Goal: Task Accomplishment & Management: Manage account settings

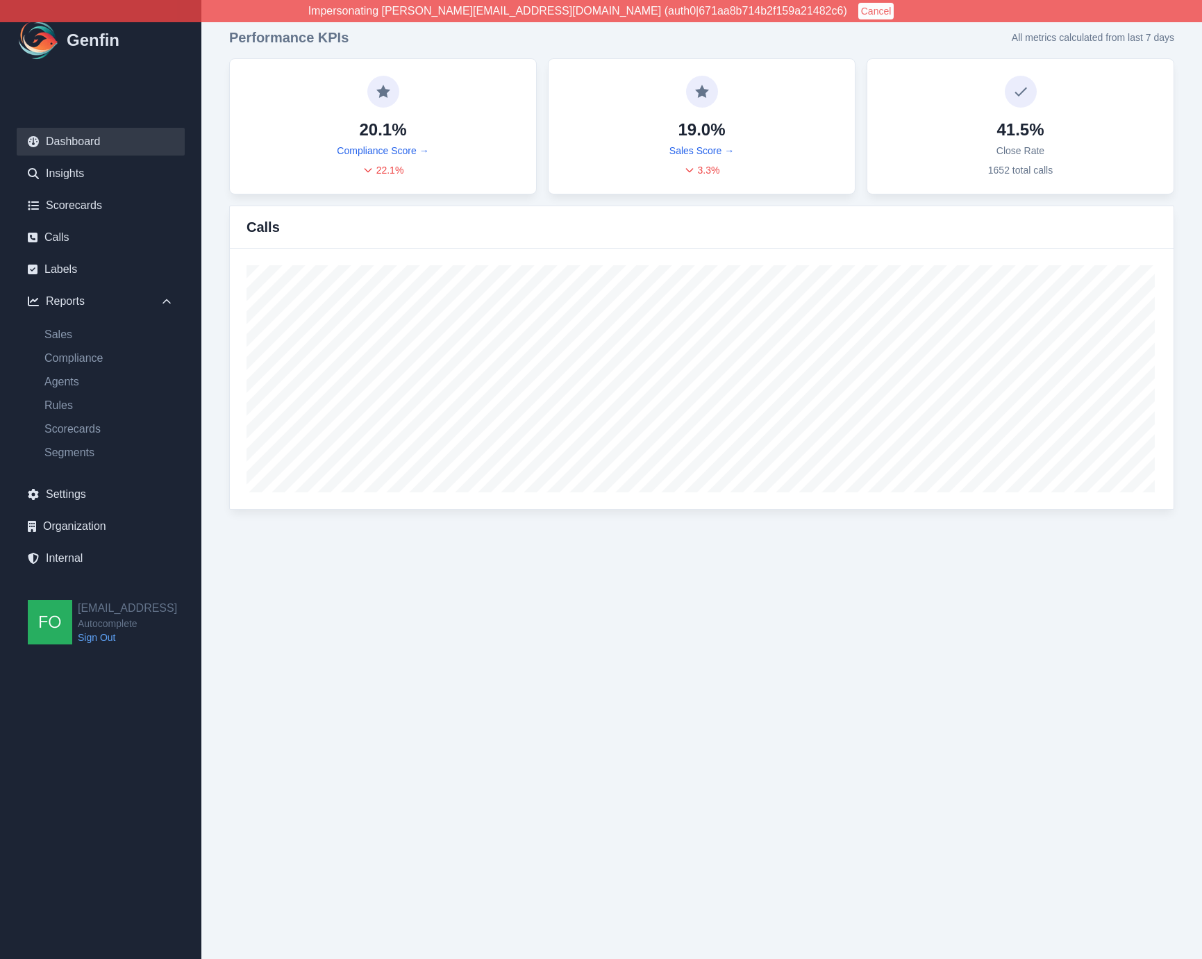
click at [71, 553] on link "Internal" at bounding box center [101, 558] width 168 height 28
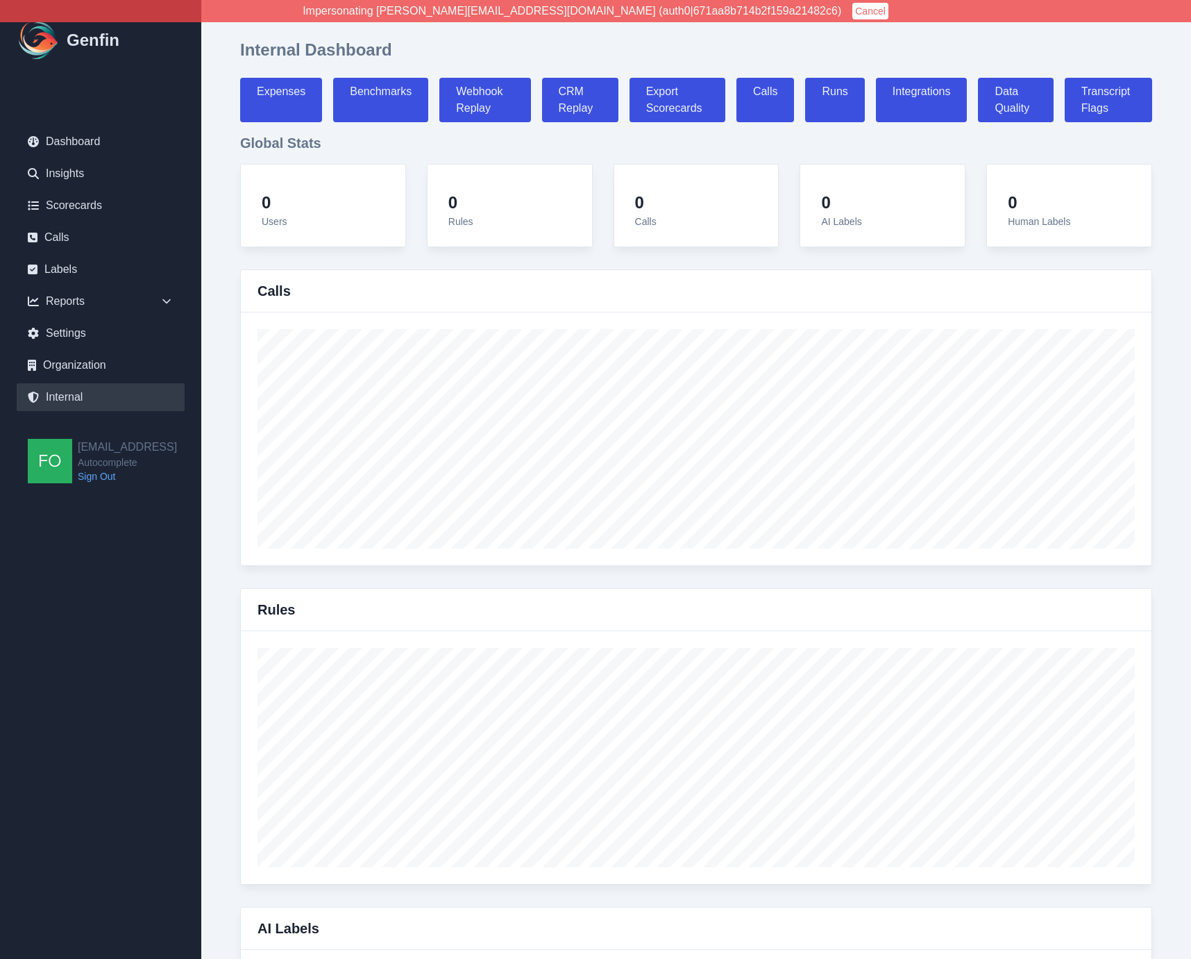
select select "paid"
select select "7"
select select "paid"
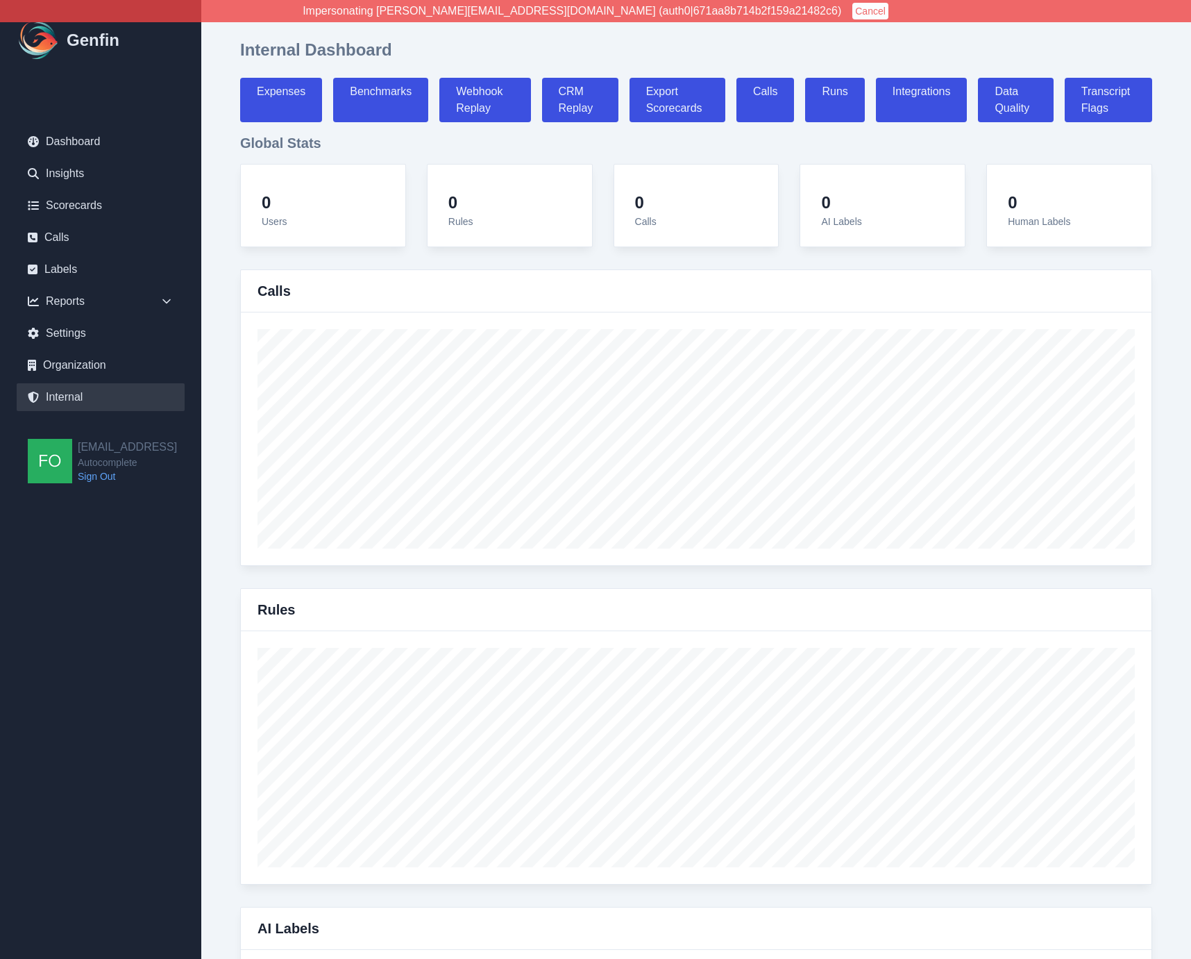
select select "7"
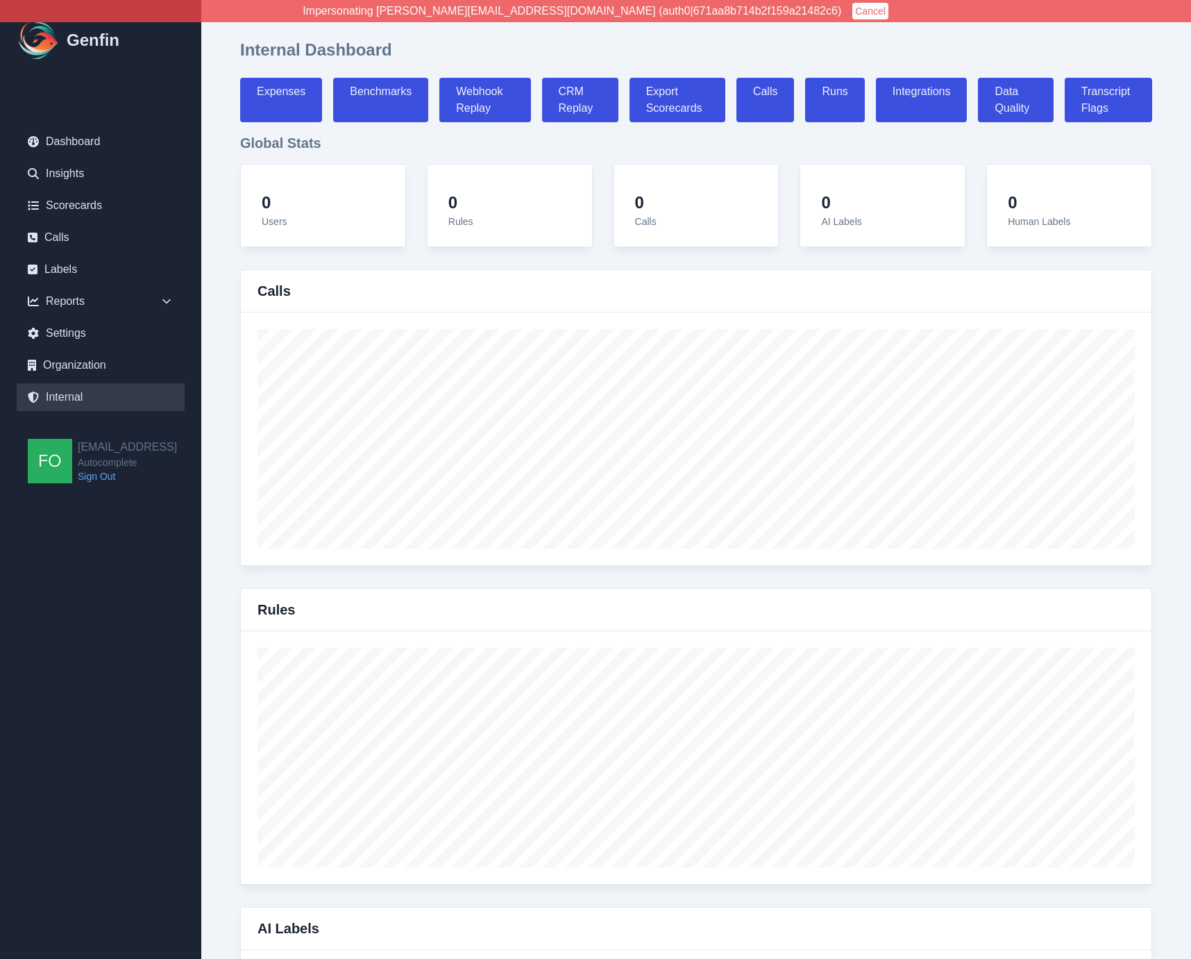
select select "7"
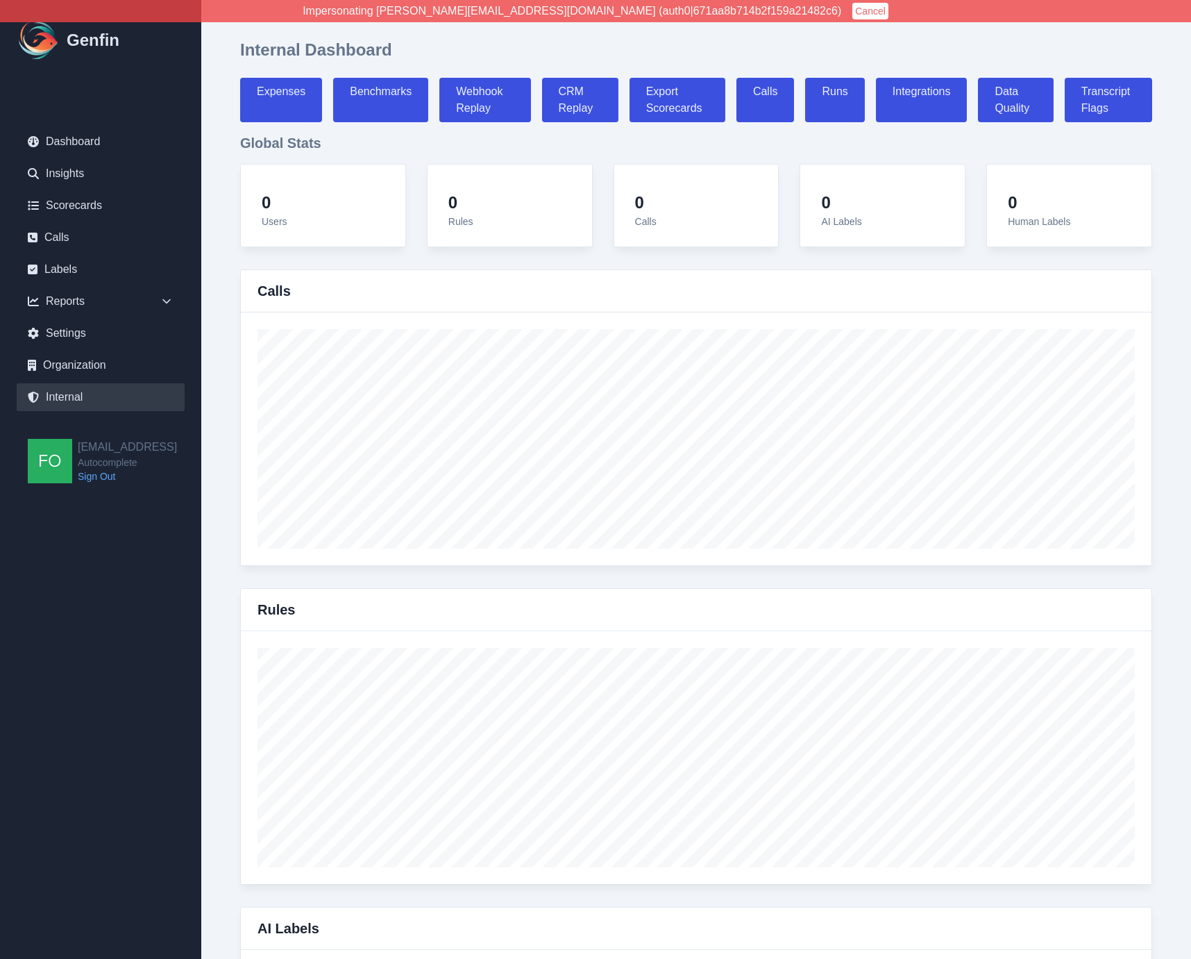
select select "7"
select select "paid"
select select "7"
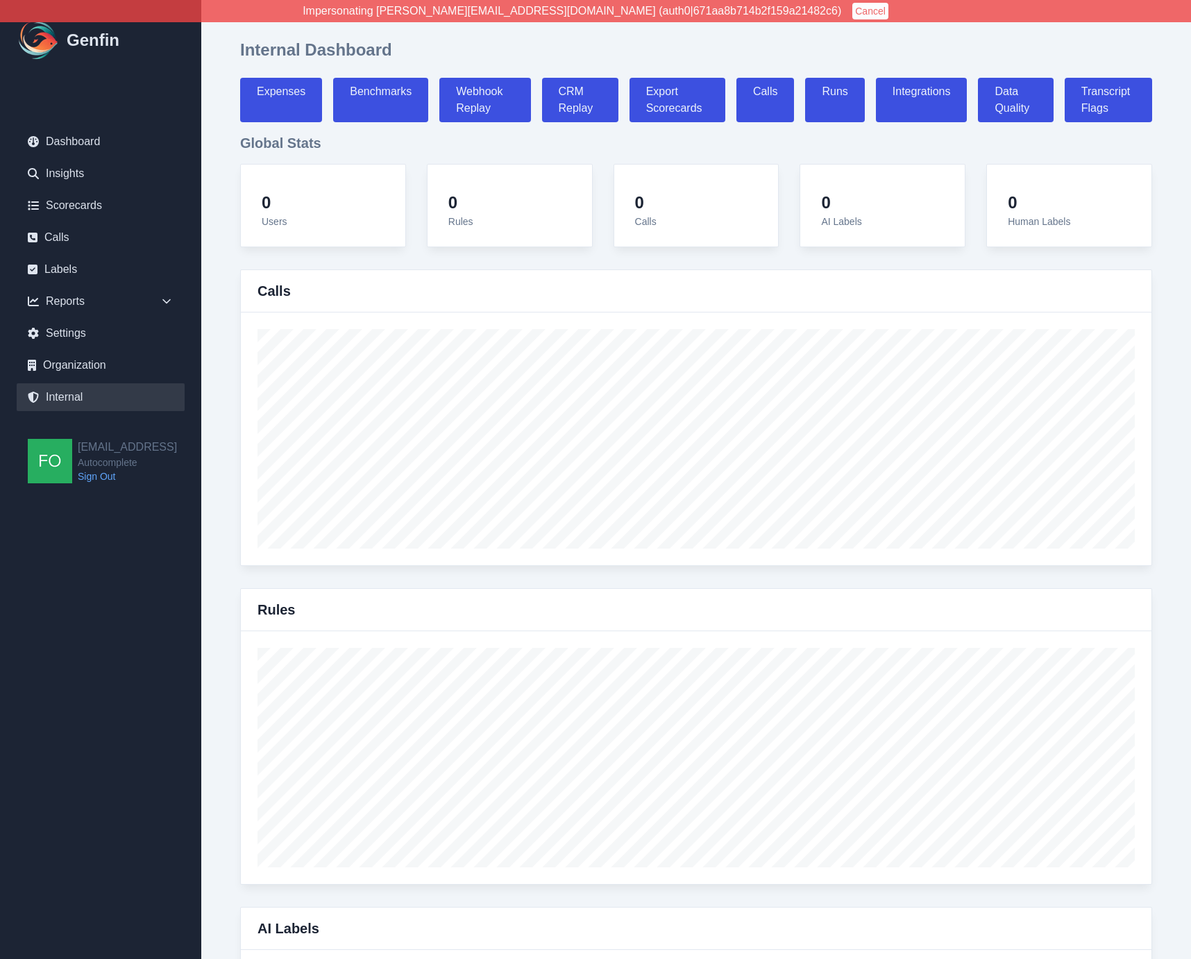
select select "7"
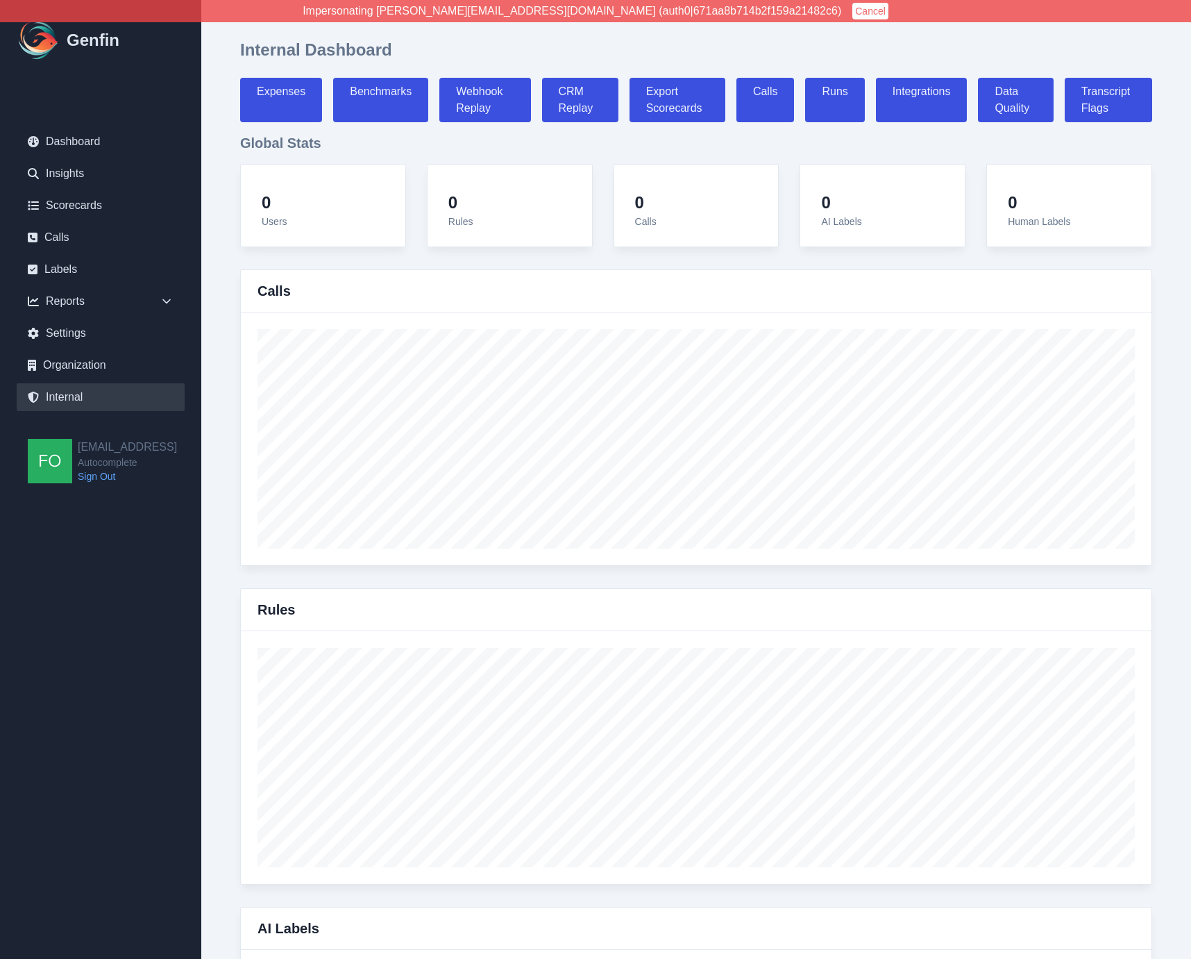
select select "7"
select select "paid"
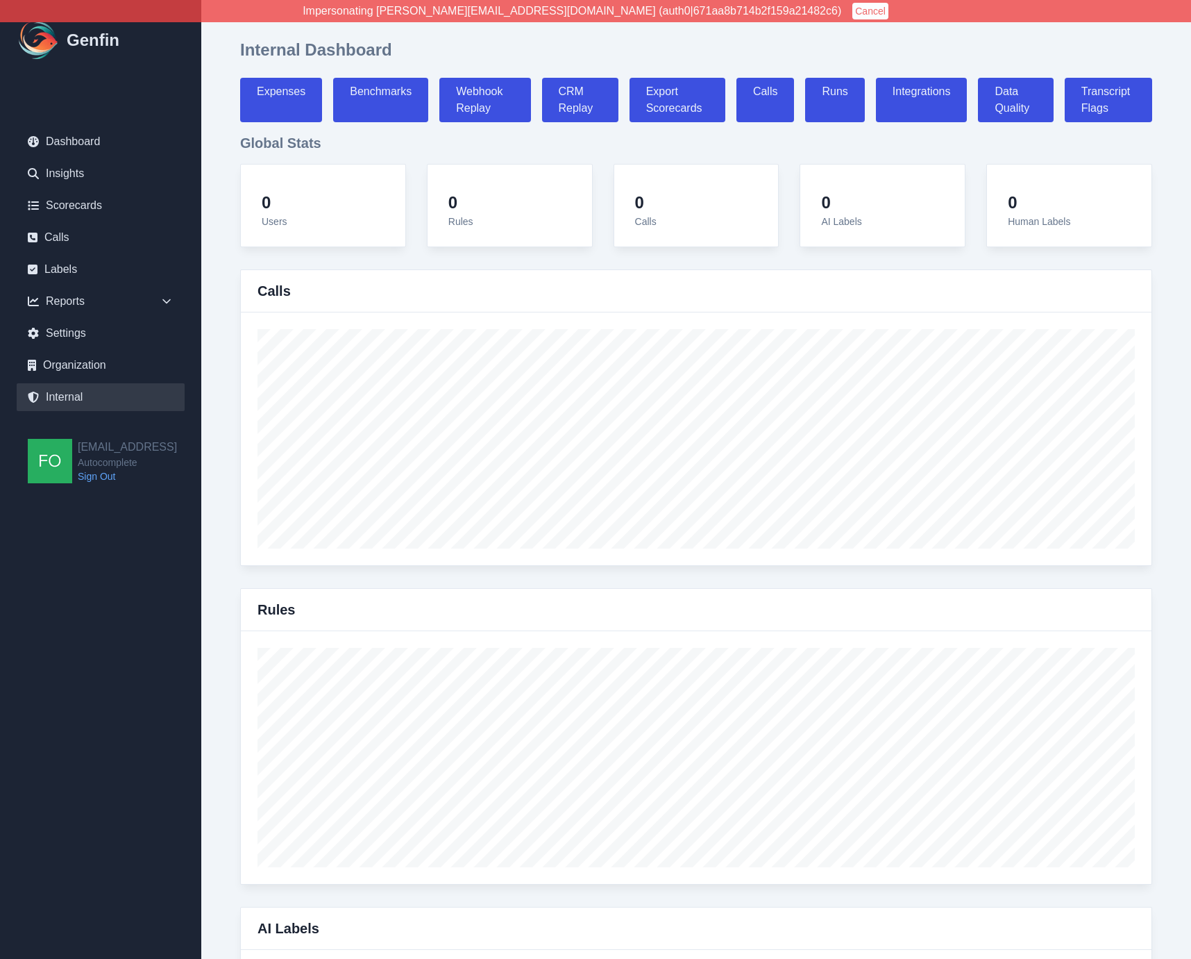
select select "7"
select select "paid"
select select "7"
select select "paid"
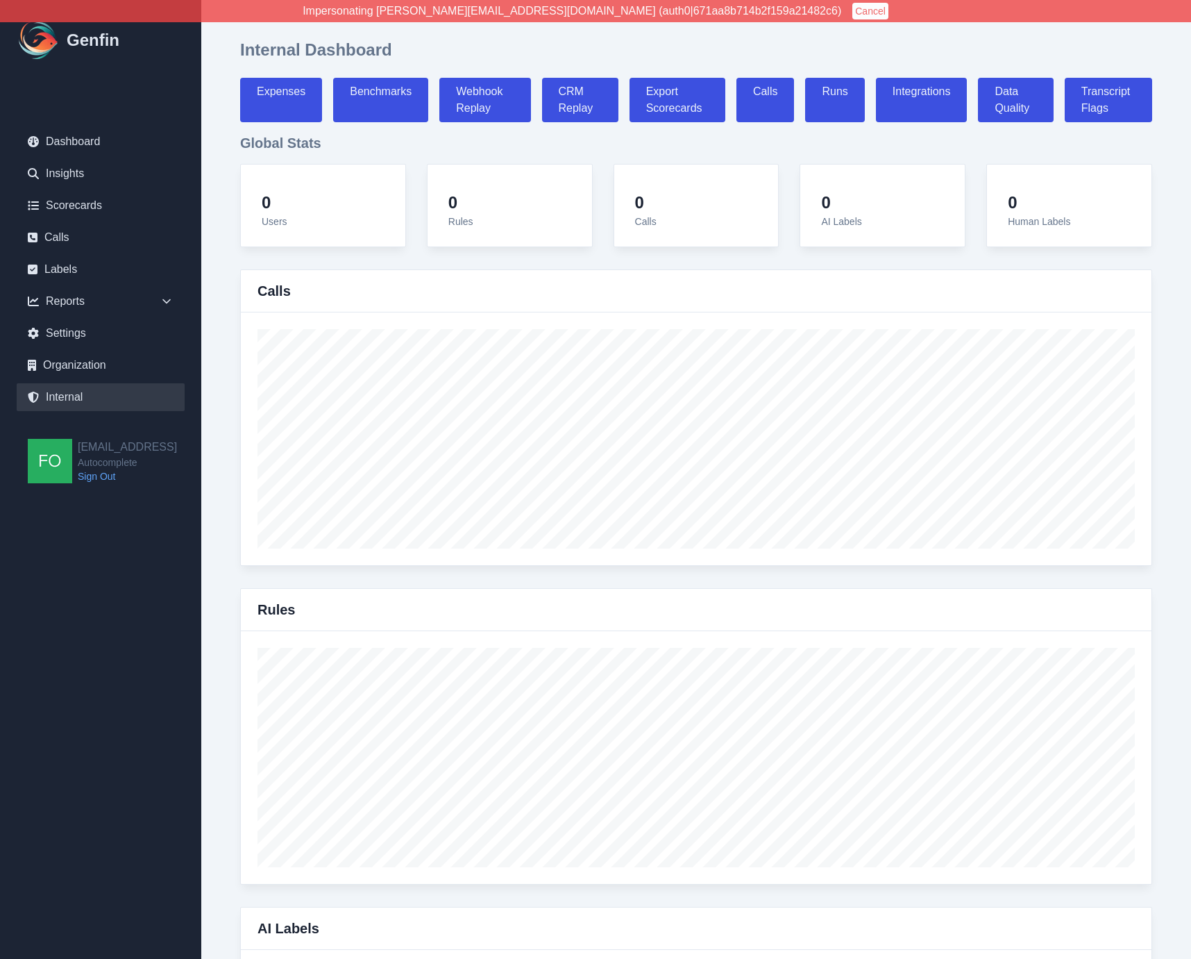
select select "7"
select select "paid"
select select "7"
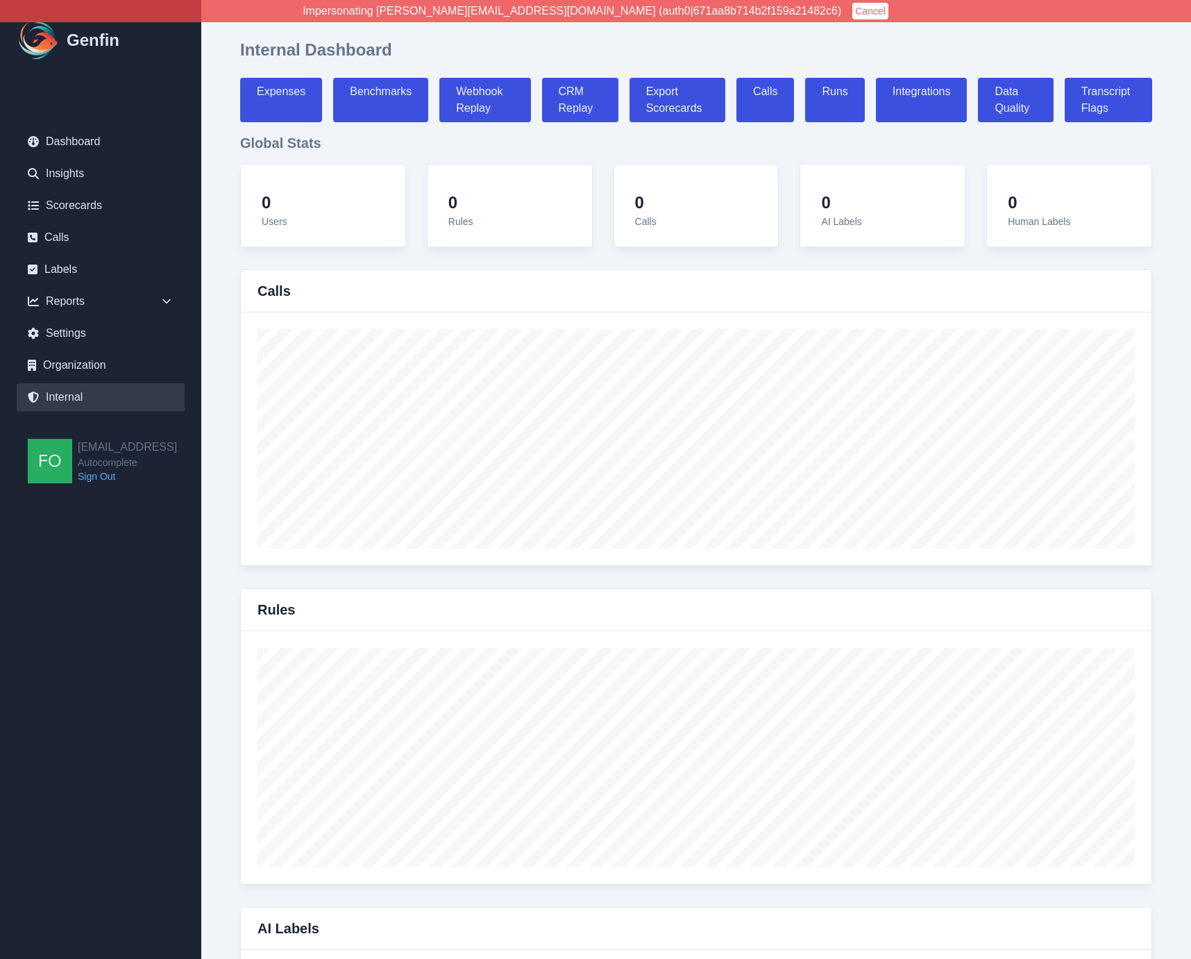
select select "7"
select select "paid"
select select "7"
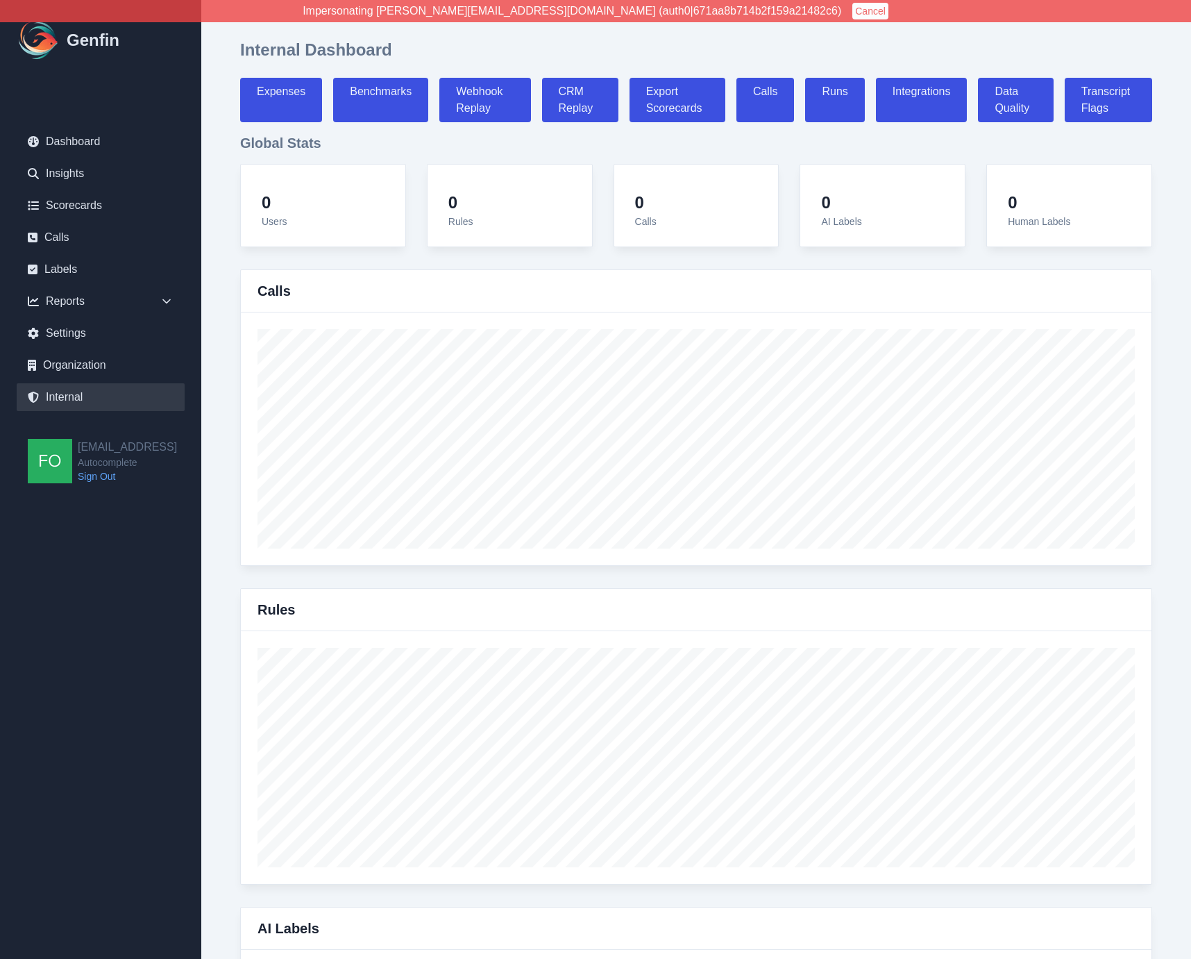
select select "paid"
select select "7"
select select "paid"
select select "7"
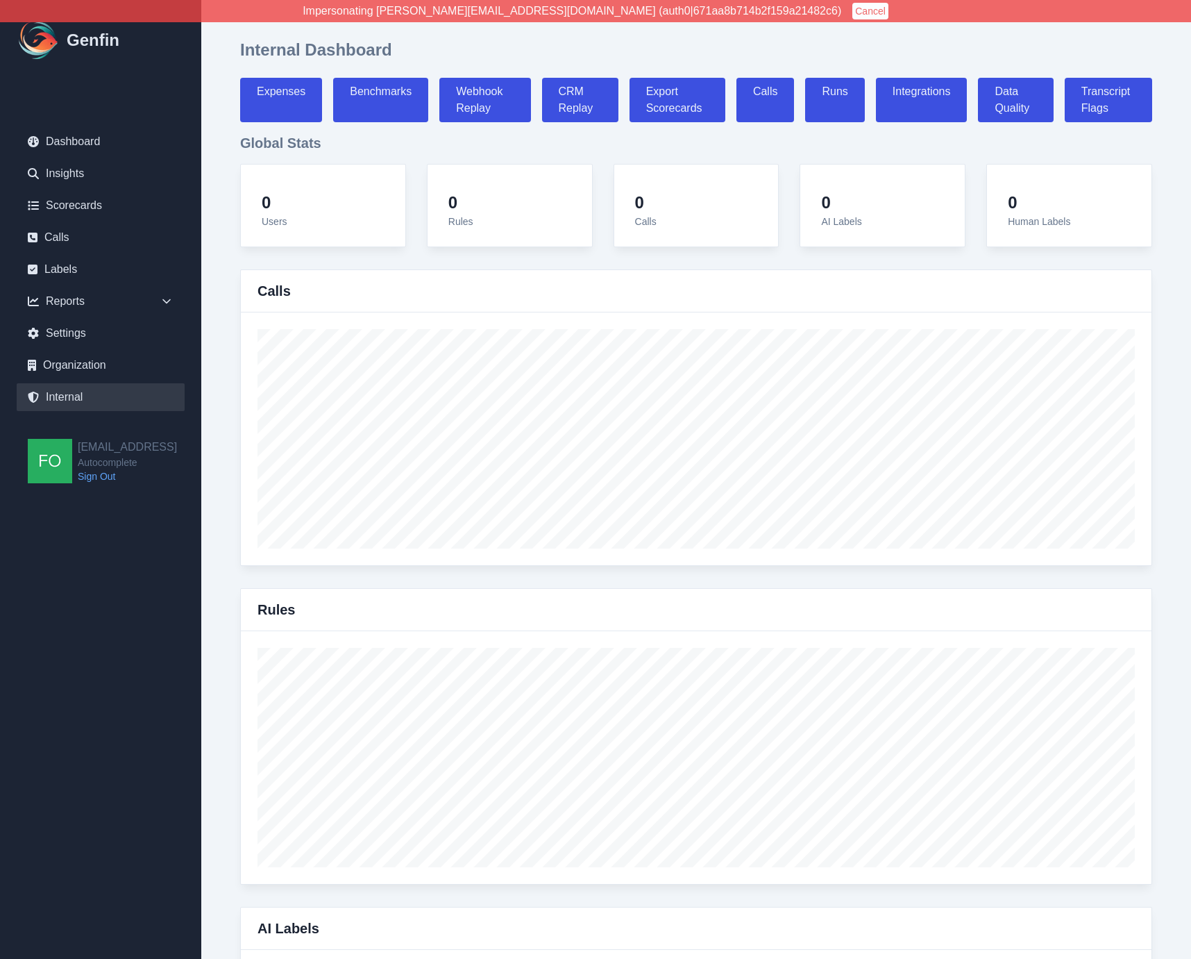
select select "paid"
select select "7"
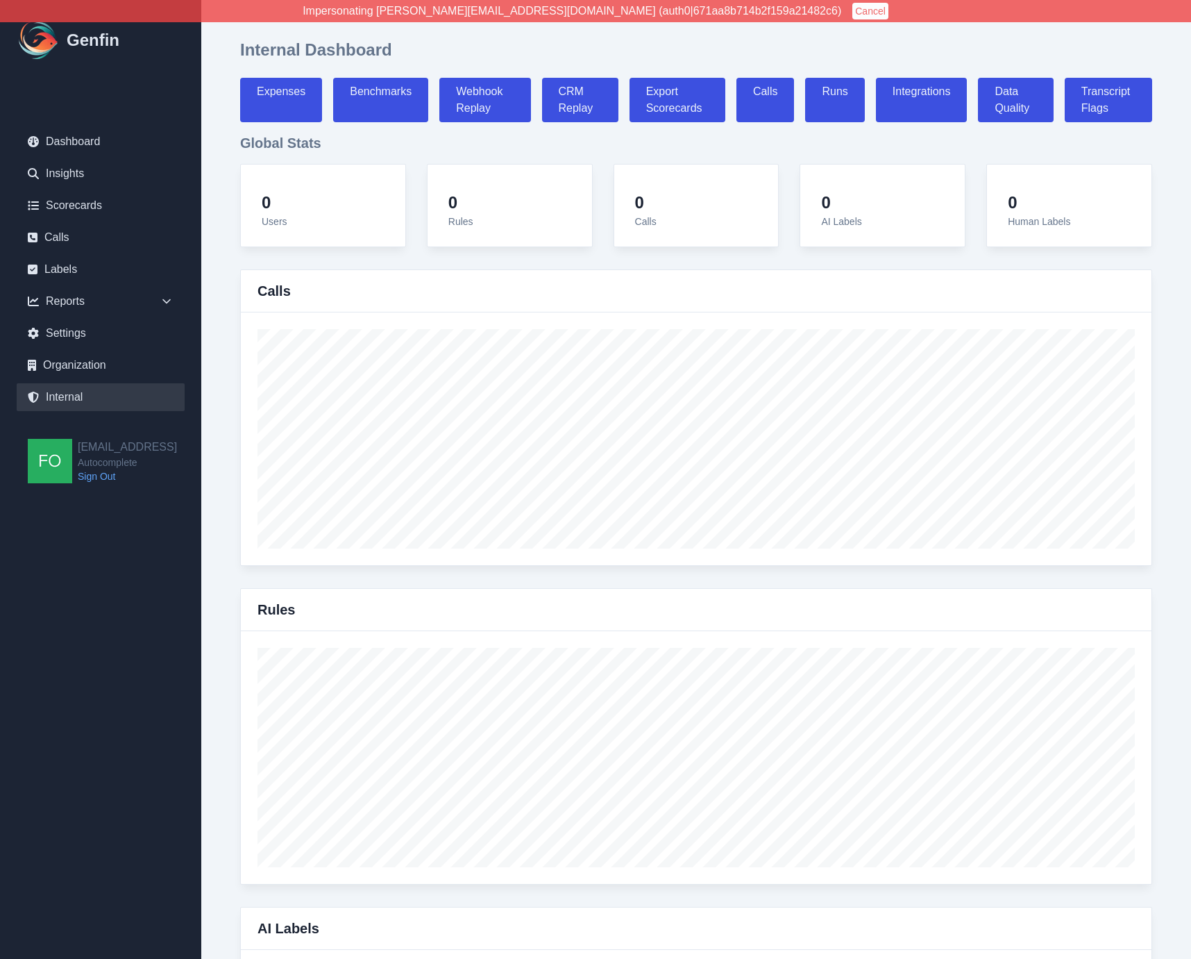
select select "7"
select select "paid"
select select "7"
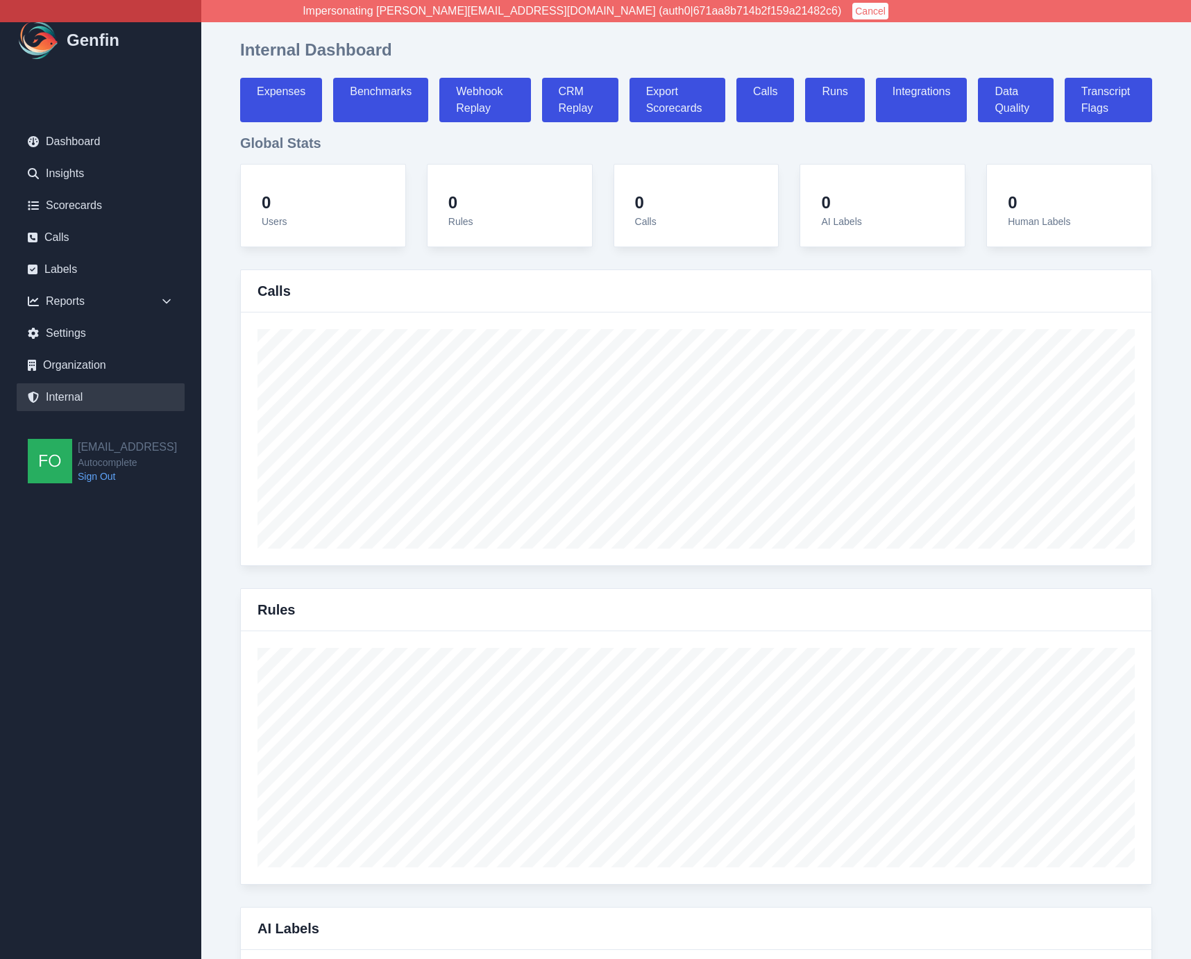
select select "7"
select select "paid"
select select "7"
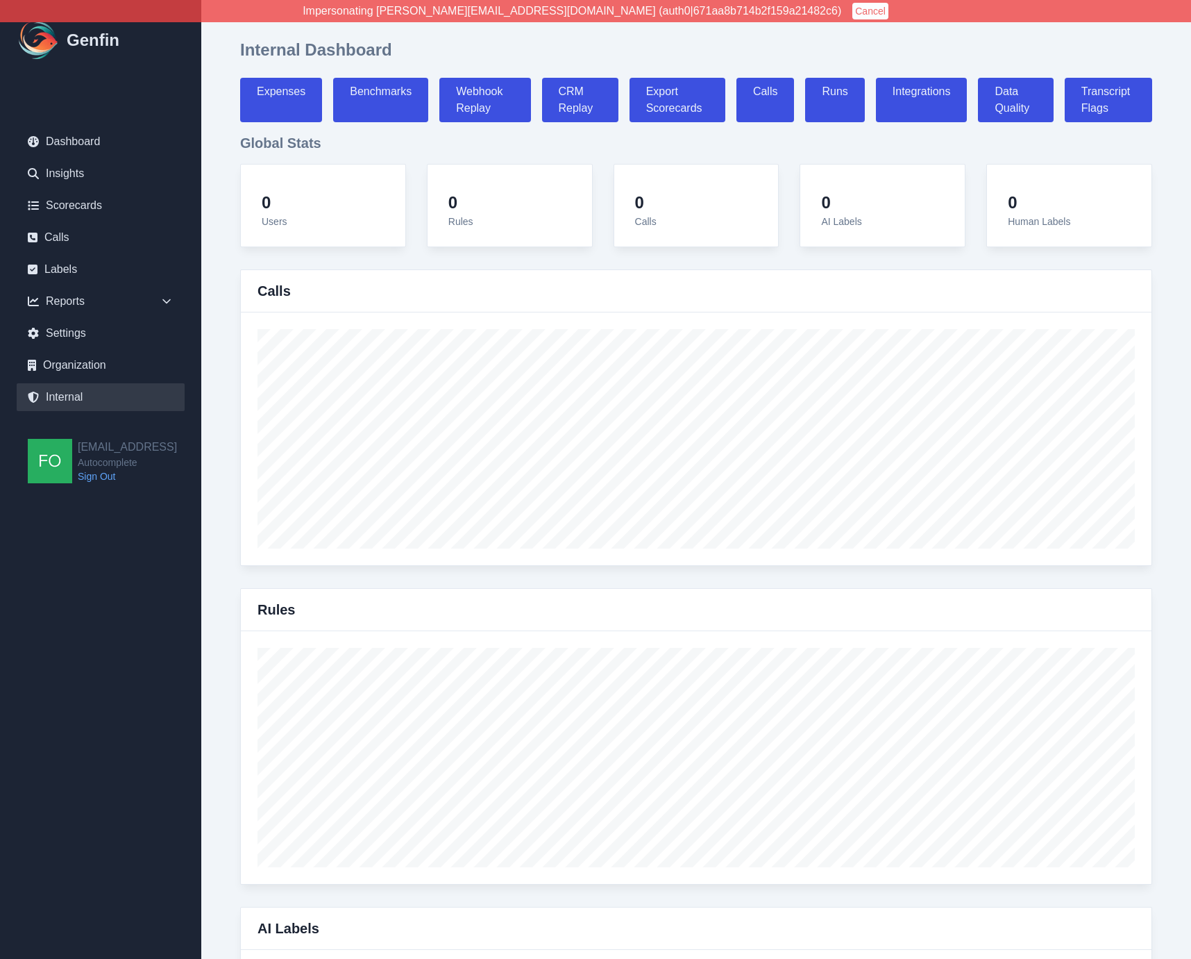
select select "7"
select select "paid"
select select "7"
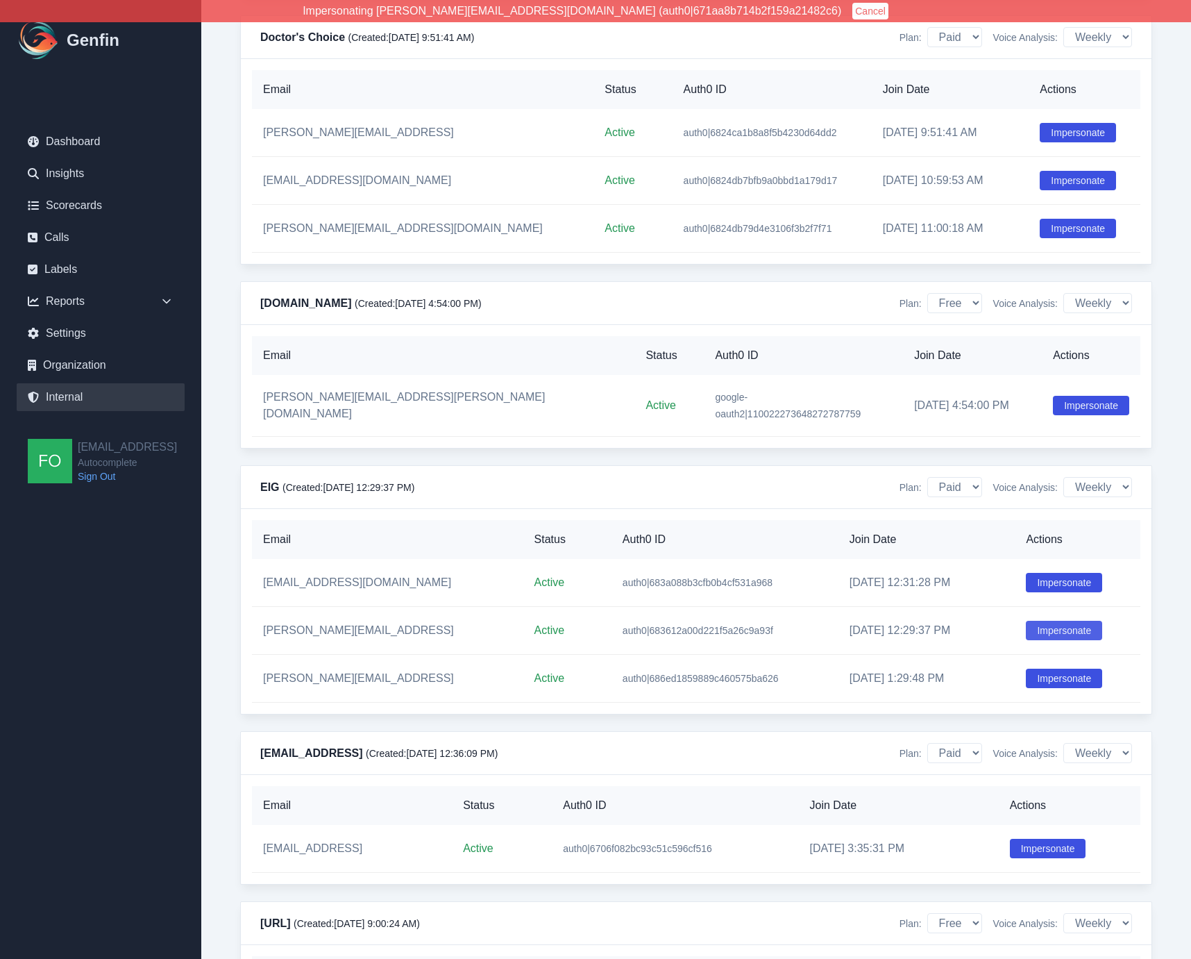
click at [1071, 621] on button "Impersonate" at bounding box center [1064, 630] width 76 height 19
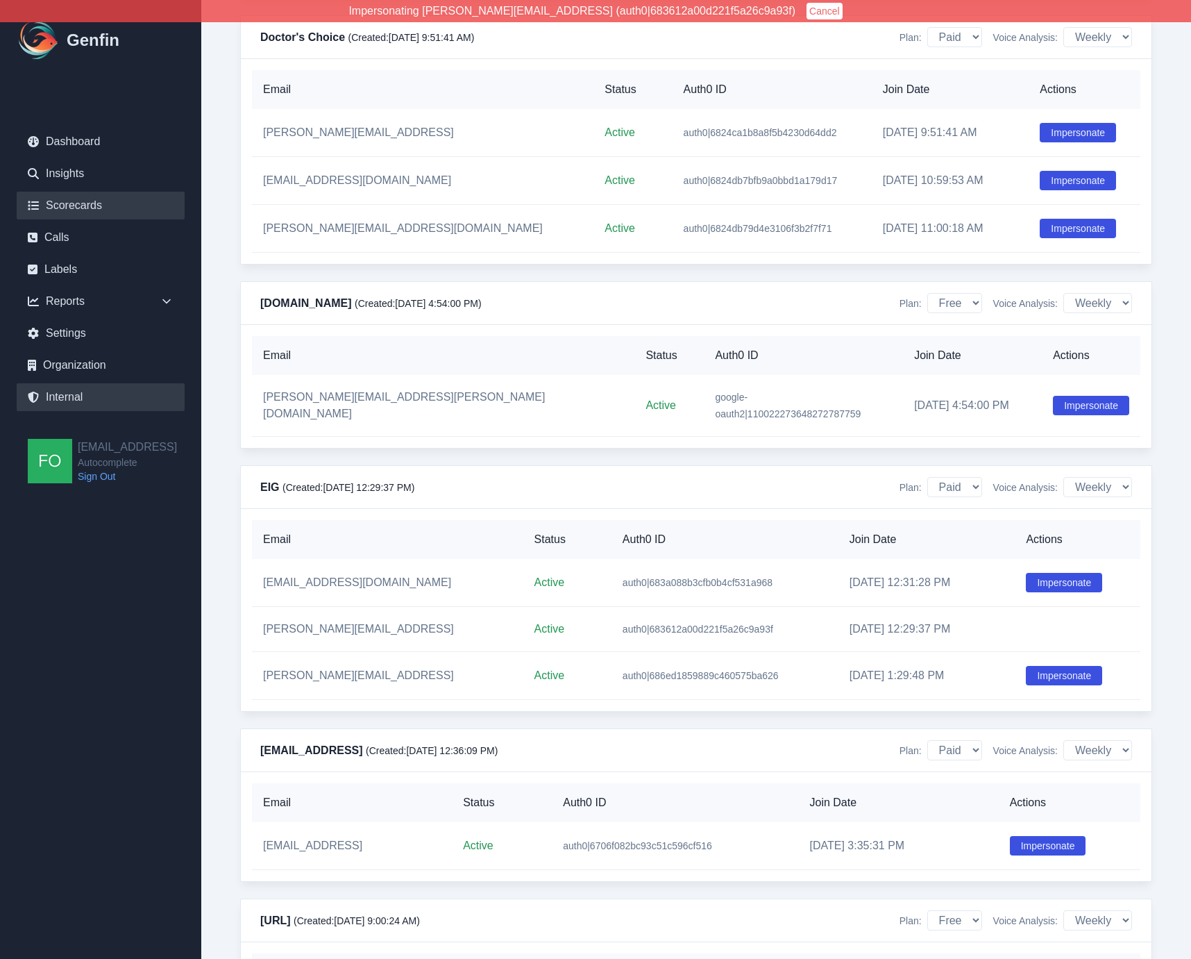
click at [90, 206] on link "Scorecards" at bounding box center [101, 206] width 168 height 28
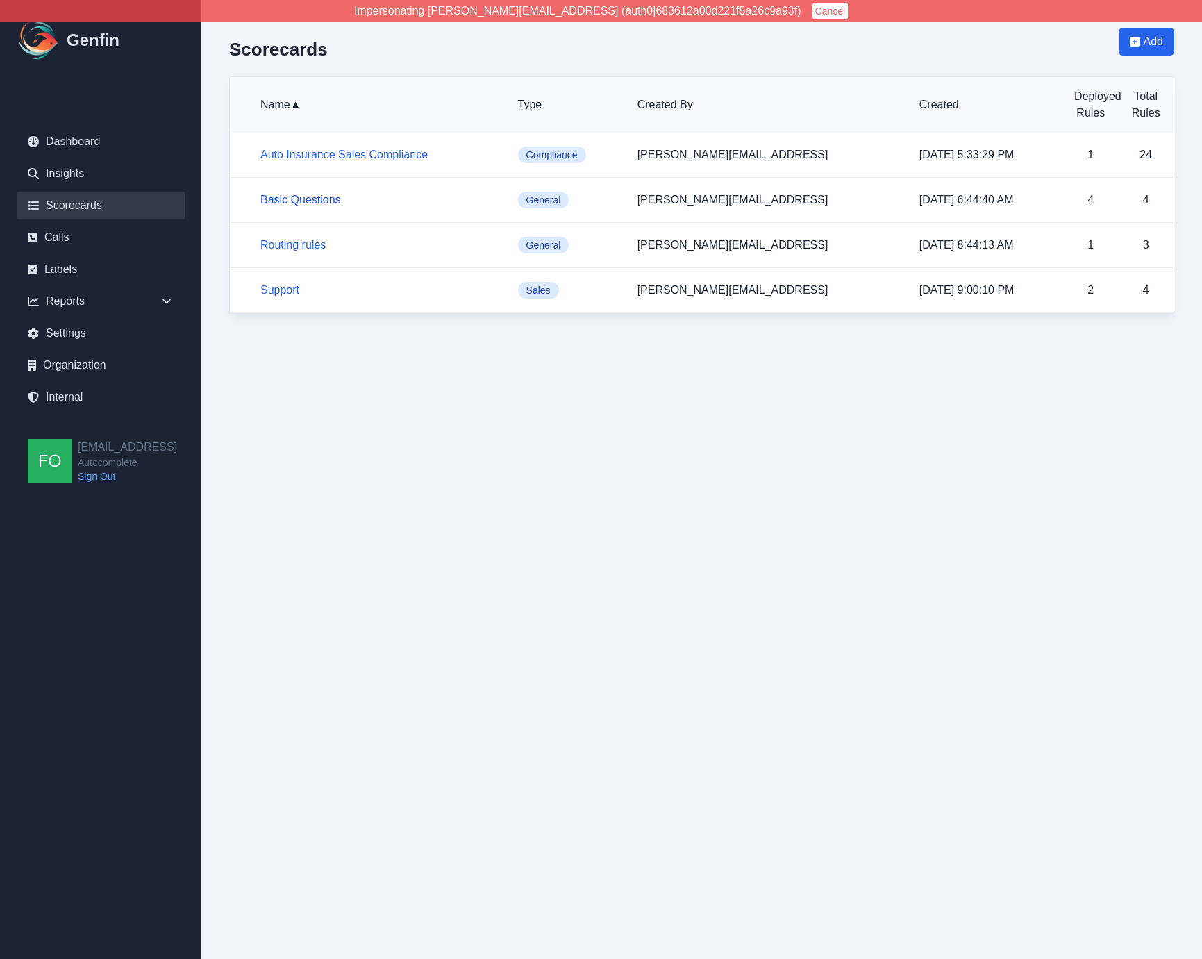
click at [280, 197] on link "Basic Questions" at bounding box center [300, 200] width 81 height 12
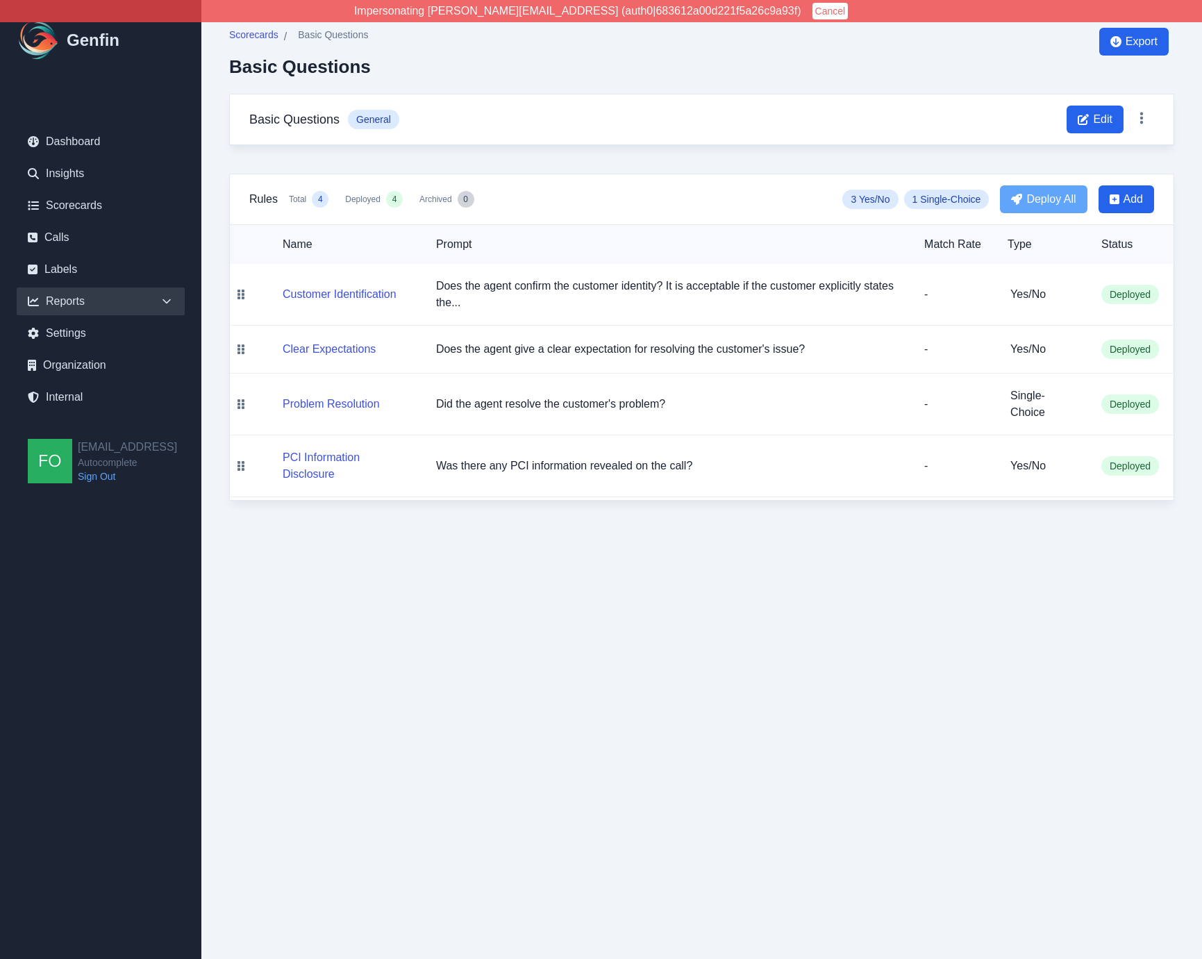
click at [154, 299] on div "Reports" at bounding box center [101, 301] width 168 height 28
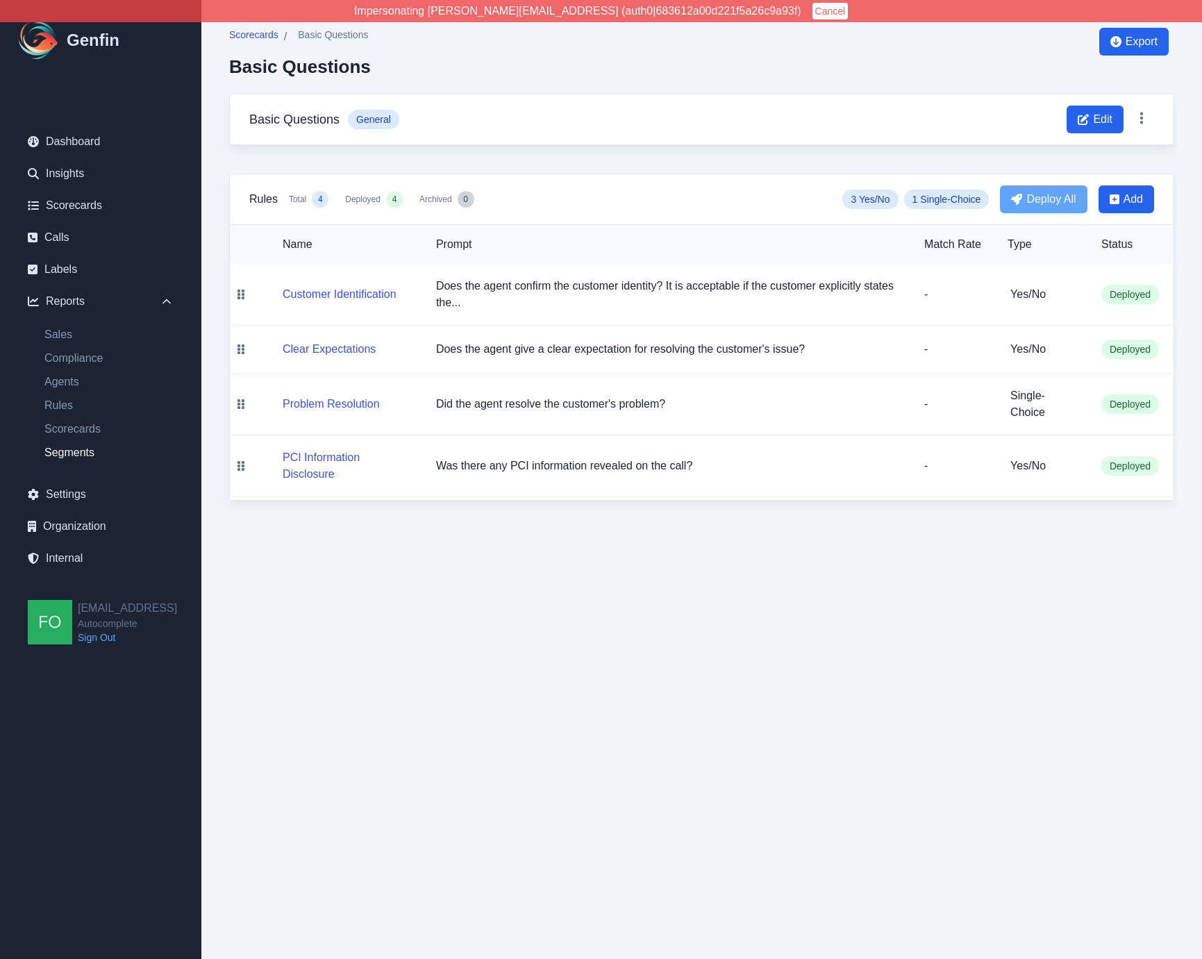
click at [73, 452] on link "Segments" at bounding box center [108, 452] width 151 height 17
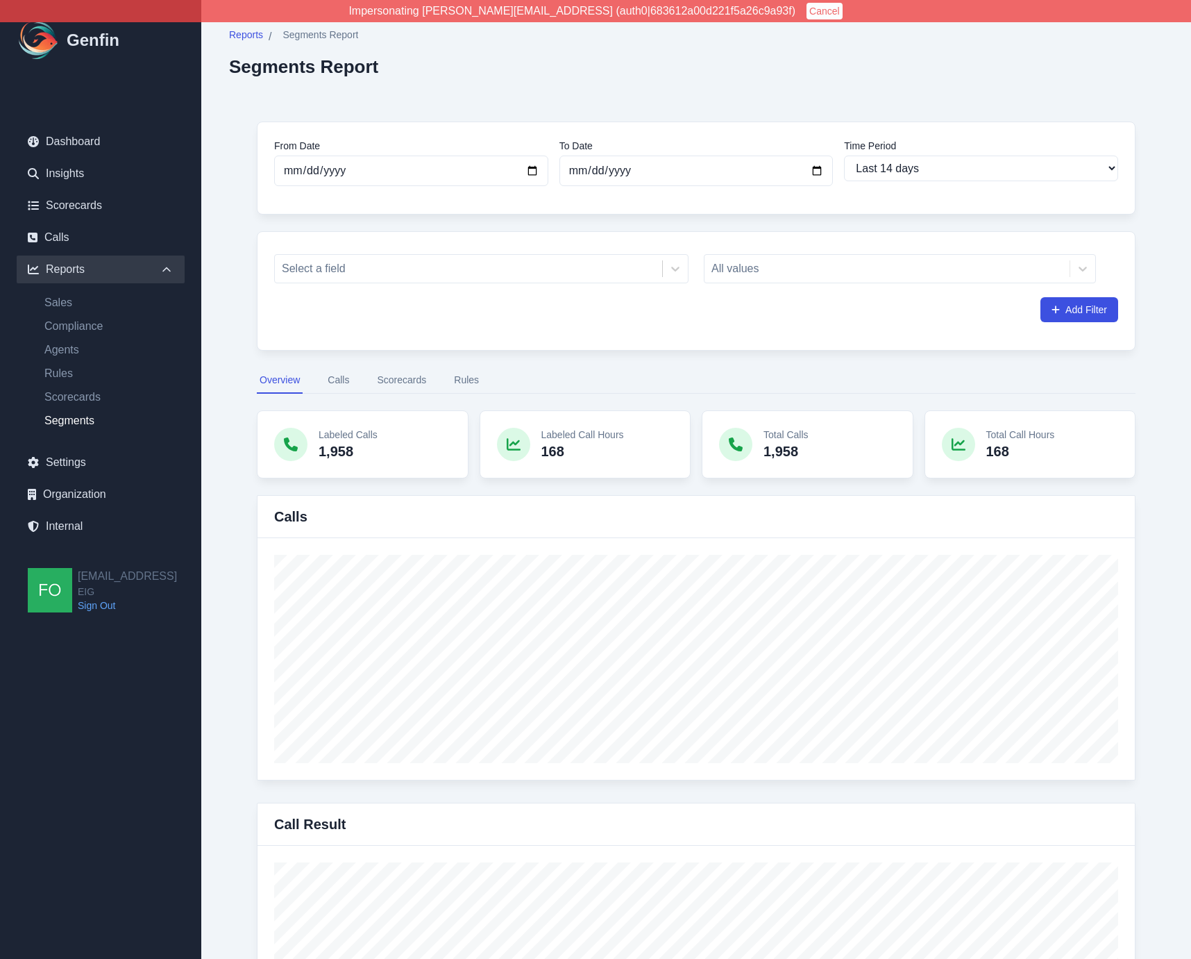
select select "14"
click at [408, 376] on button "Scorecards" at bounding box center [401, 380] width 55 height 26
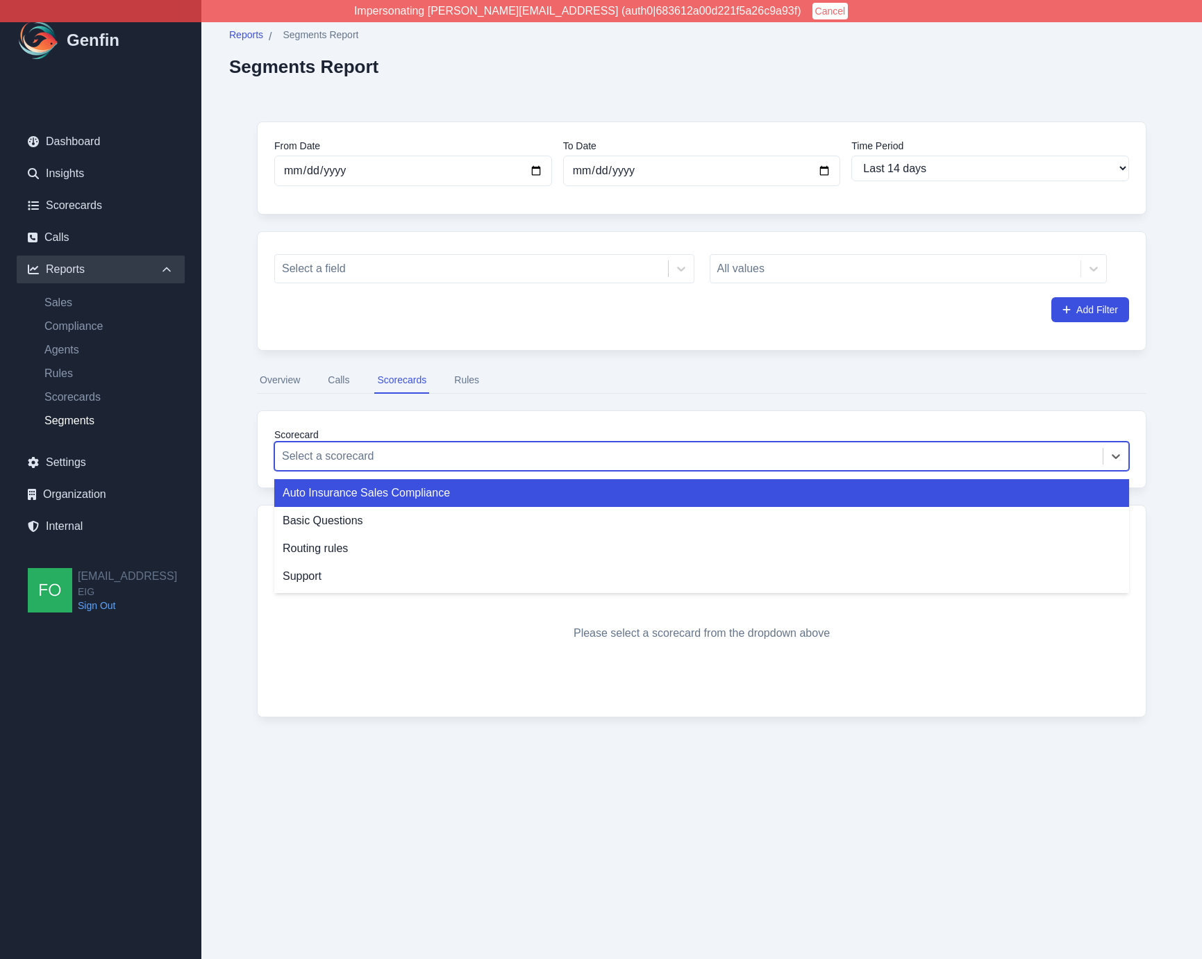
click at [367, 458] on div at bounding box center [689, 455] width 814 height 19
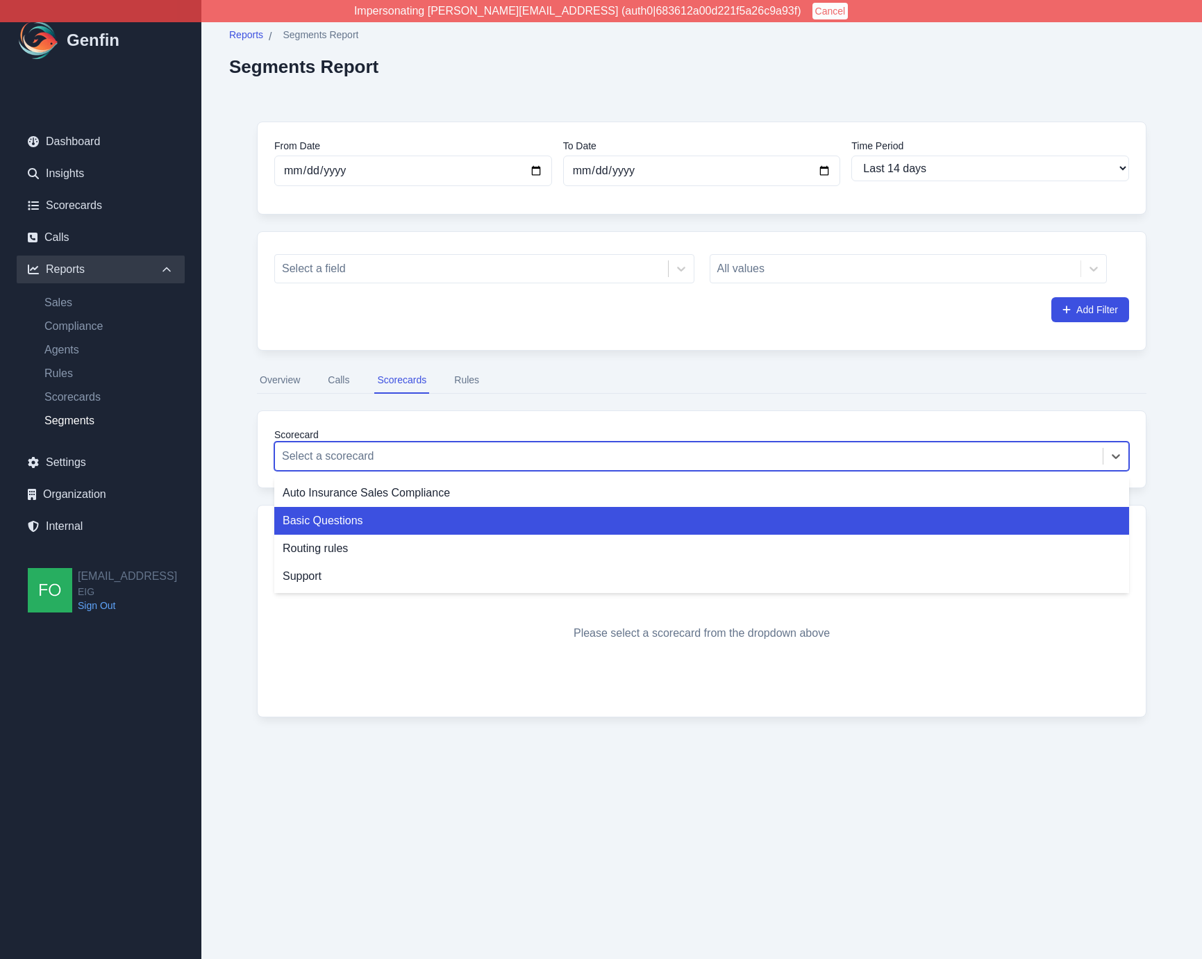
click at [337, 523] on div "Basic Questions" at bounding box center [701, 521] width 855 height 28
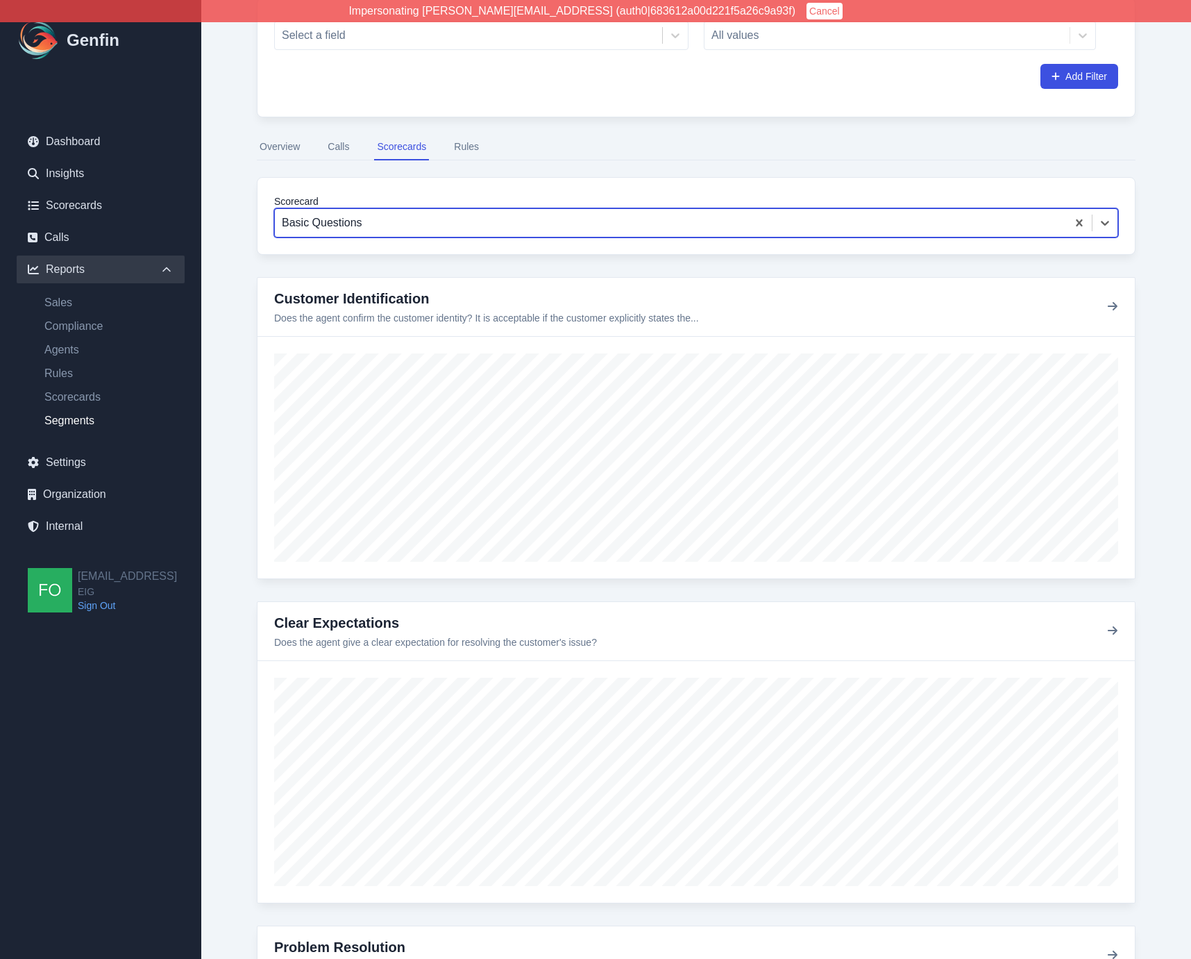
scroll to position [224, 0]
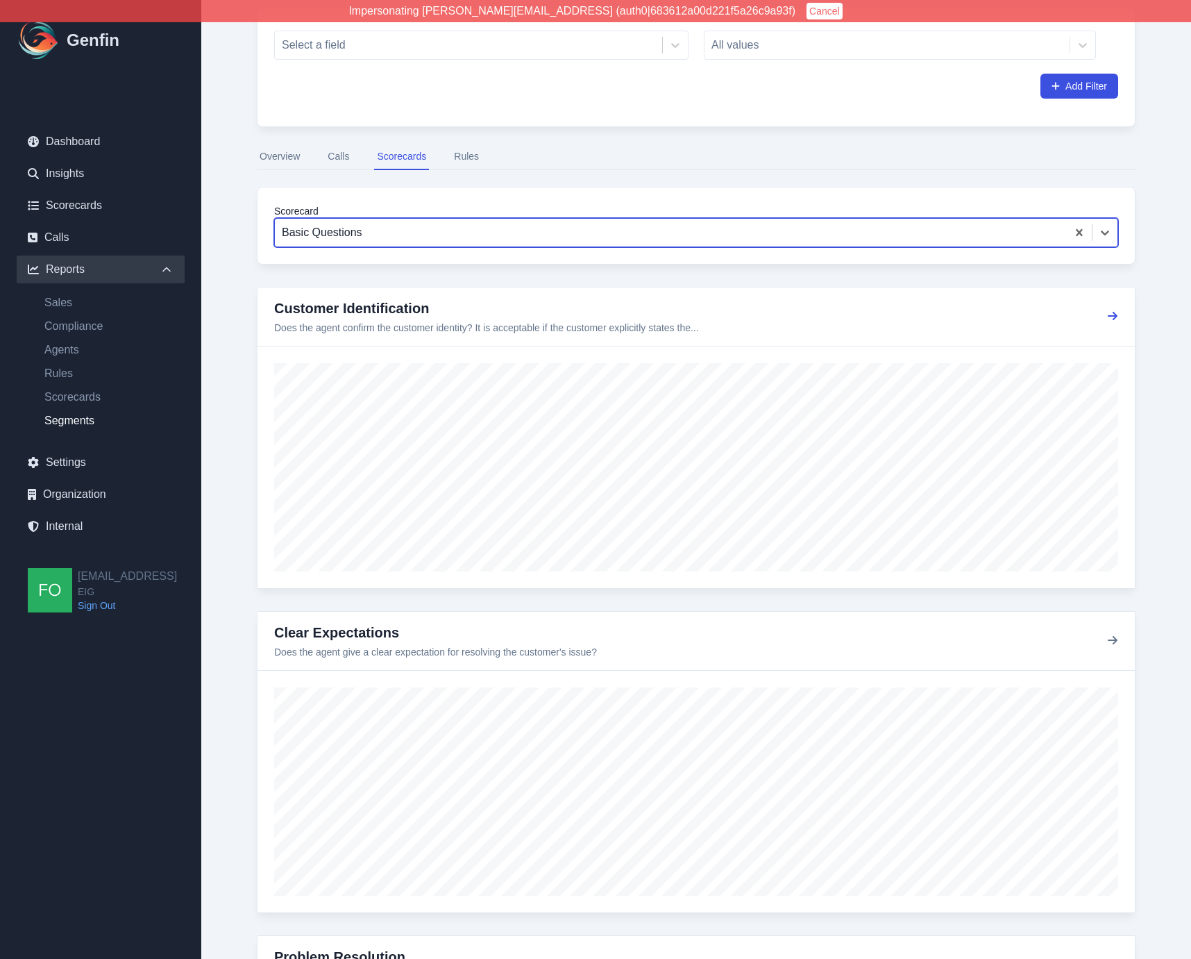
click at [1109, 314] on icon "button" at bounding box center [1112, 315] width 11 height 11
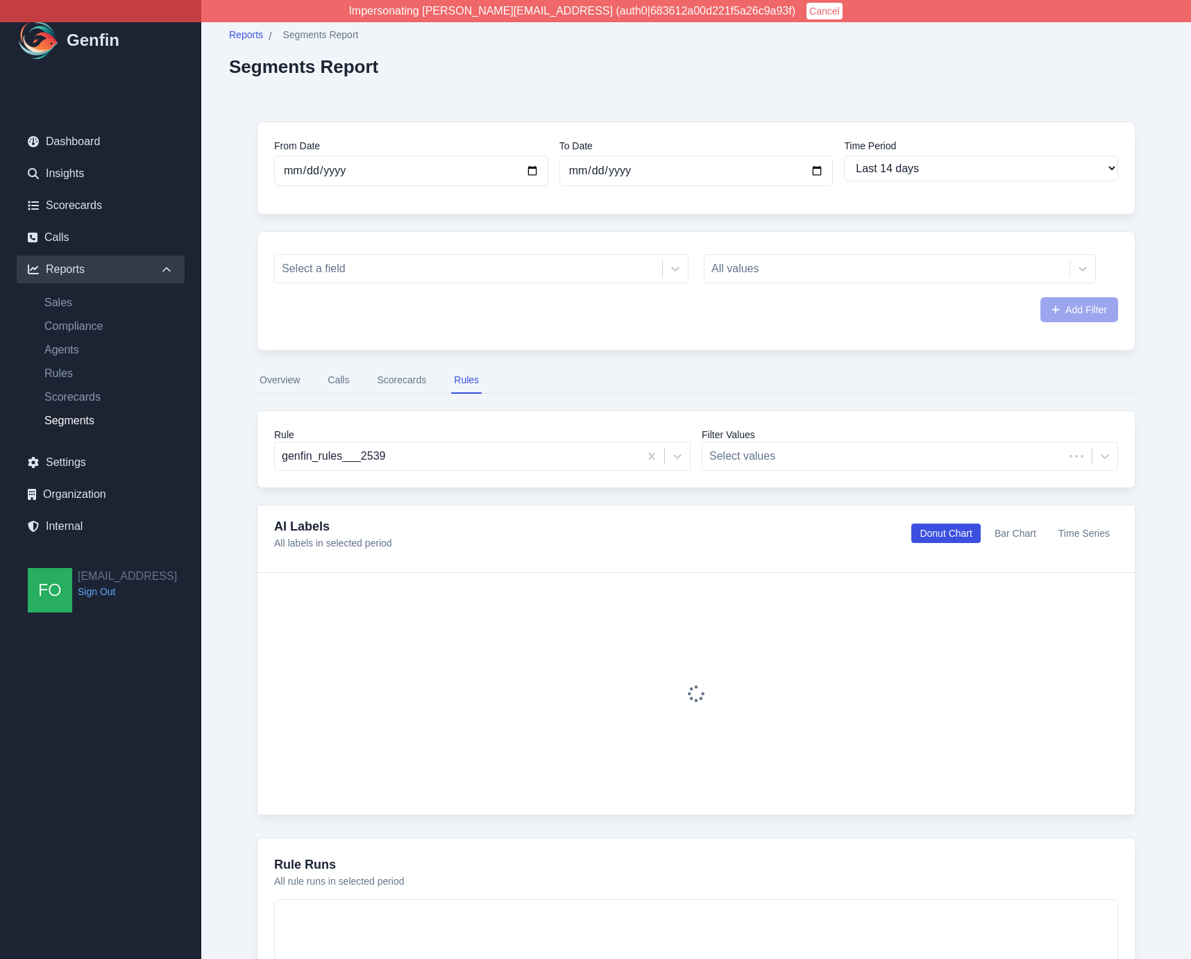
select select "14"
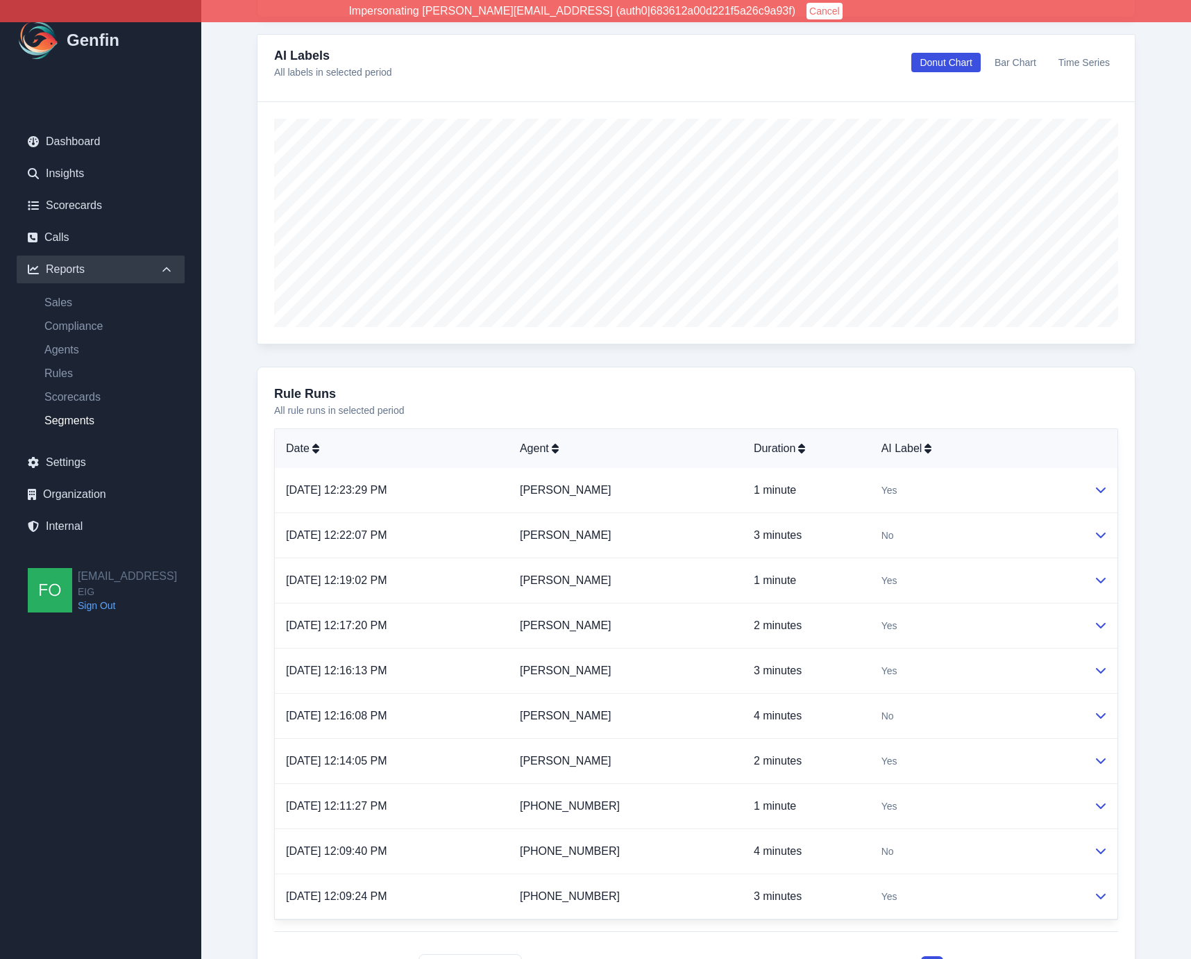
scroll to position [479, 0]
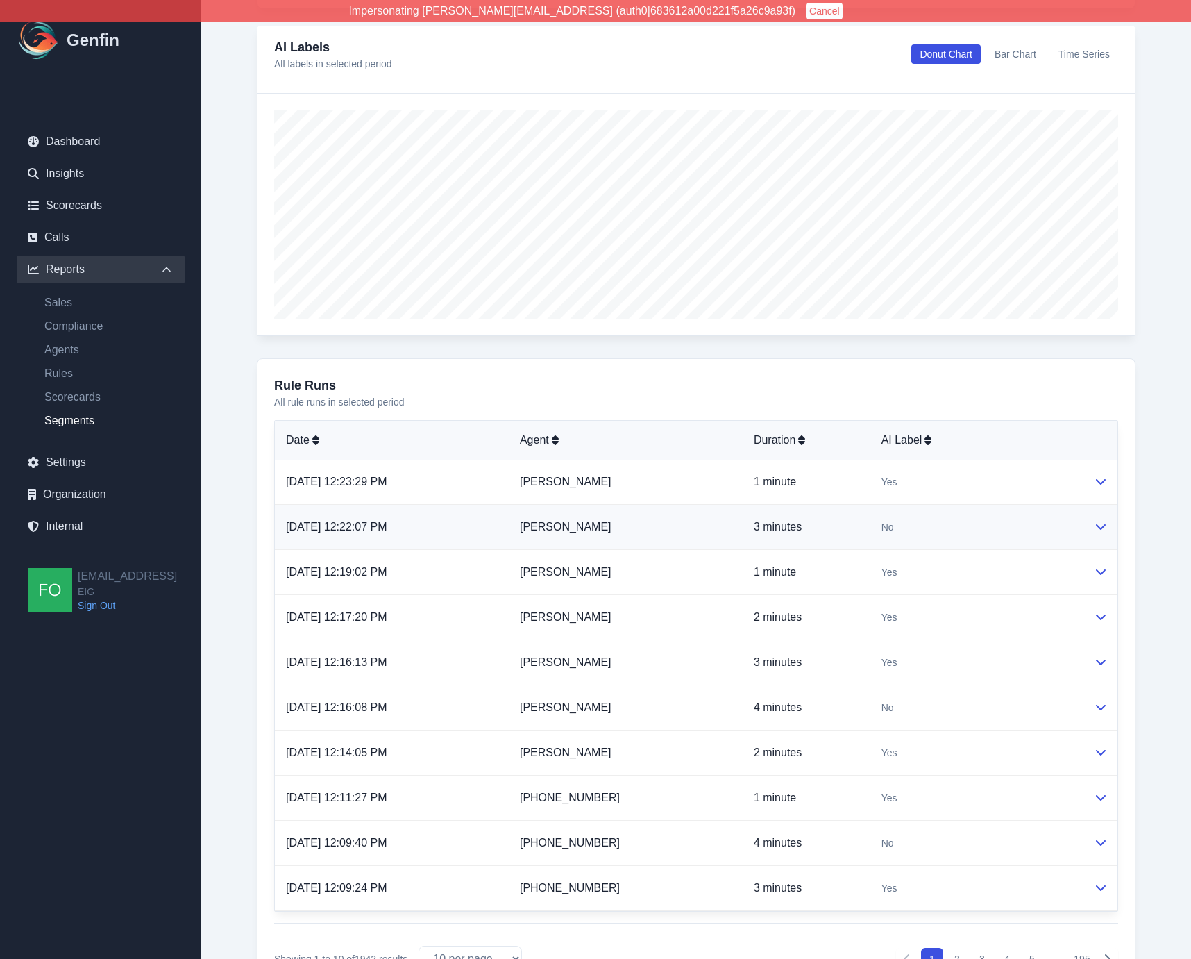
click at [714, 519] on td "Tania White" at bounding box center [626, 527] width 234 height 45
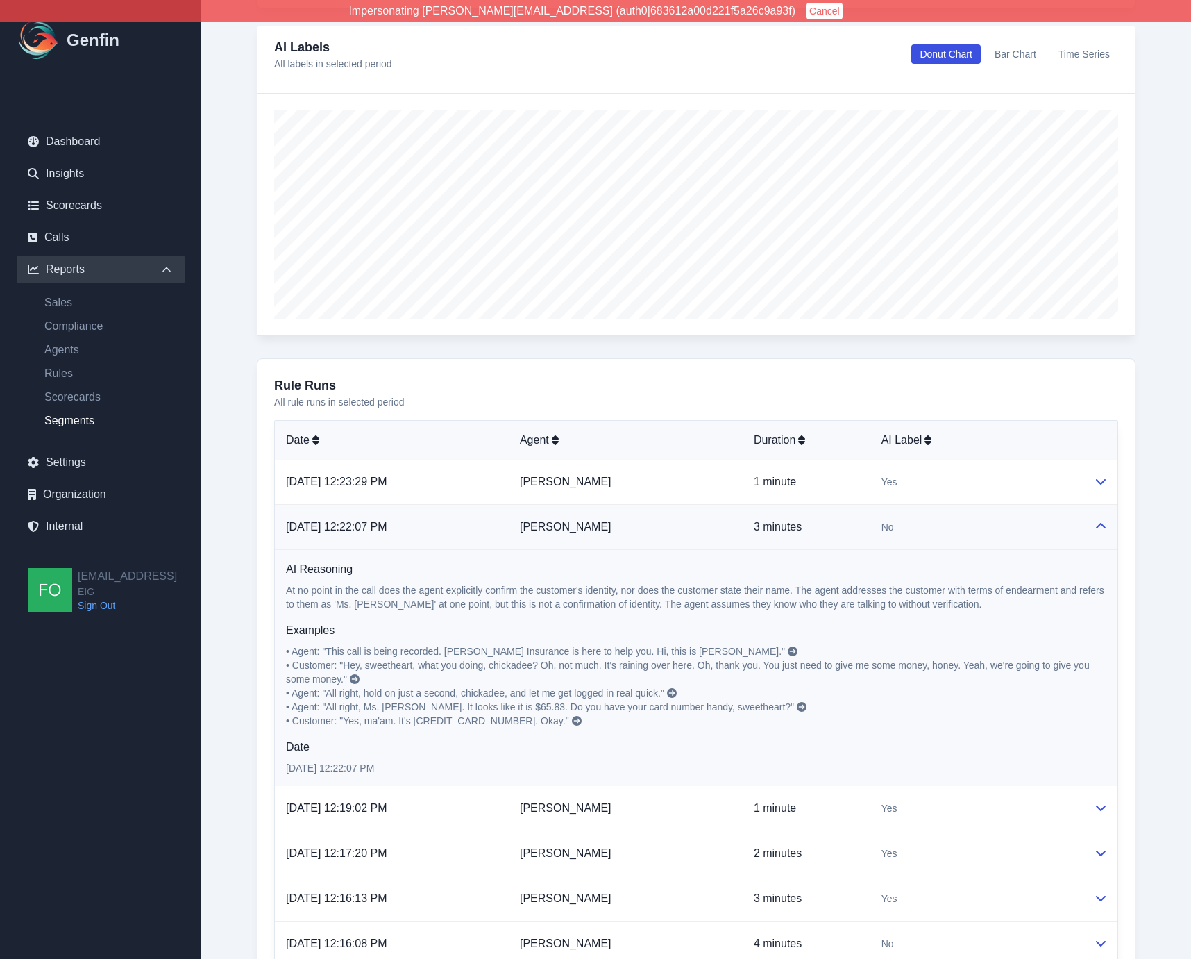
click at [705, 526] on td "Tania White" at bounding box center [626, 527] width 234 height 45
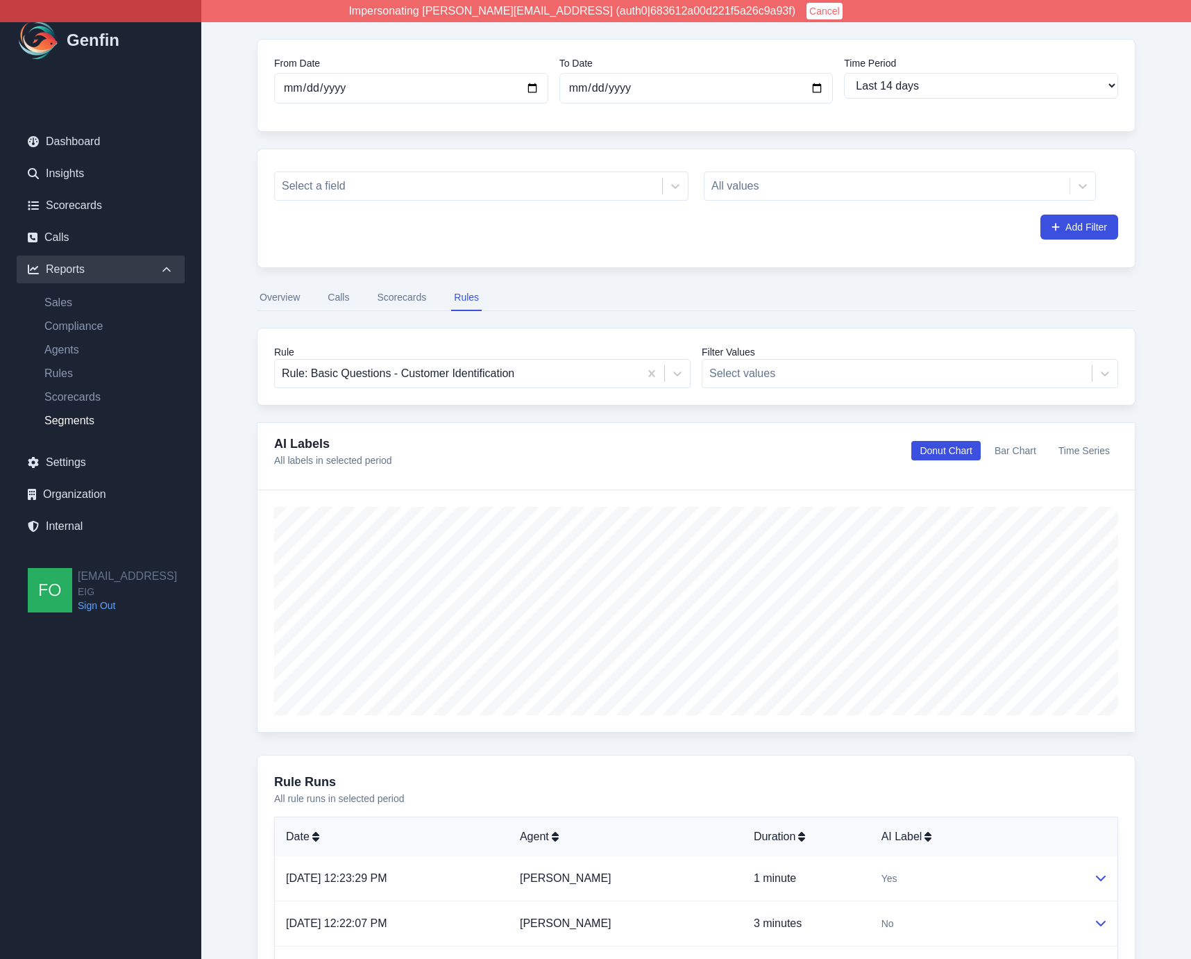
scroll to position [0, 0]
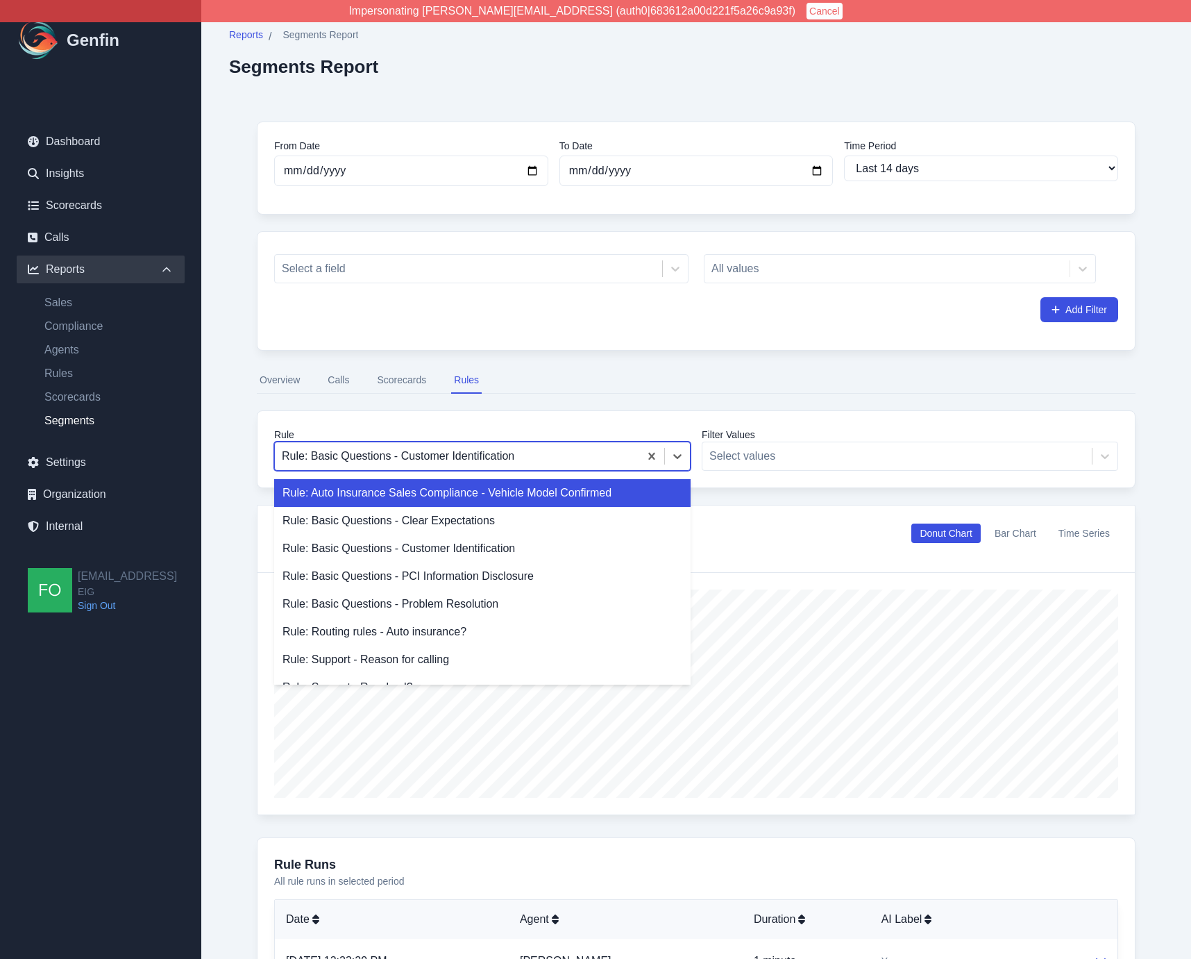
click at [500, 453] on div at bounding box center [457, 455] width 351 height 19
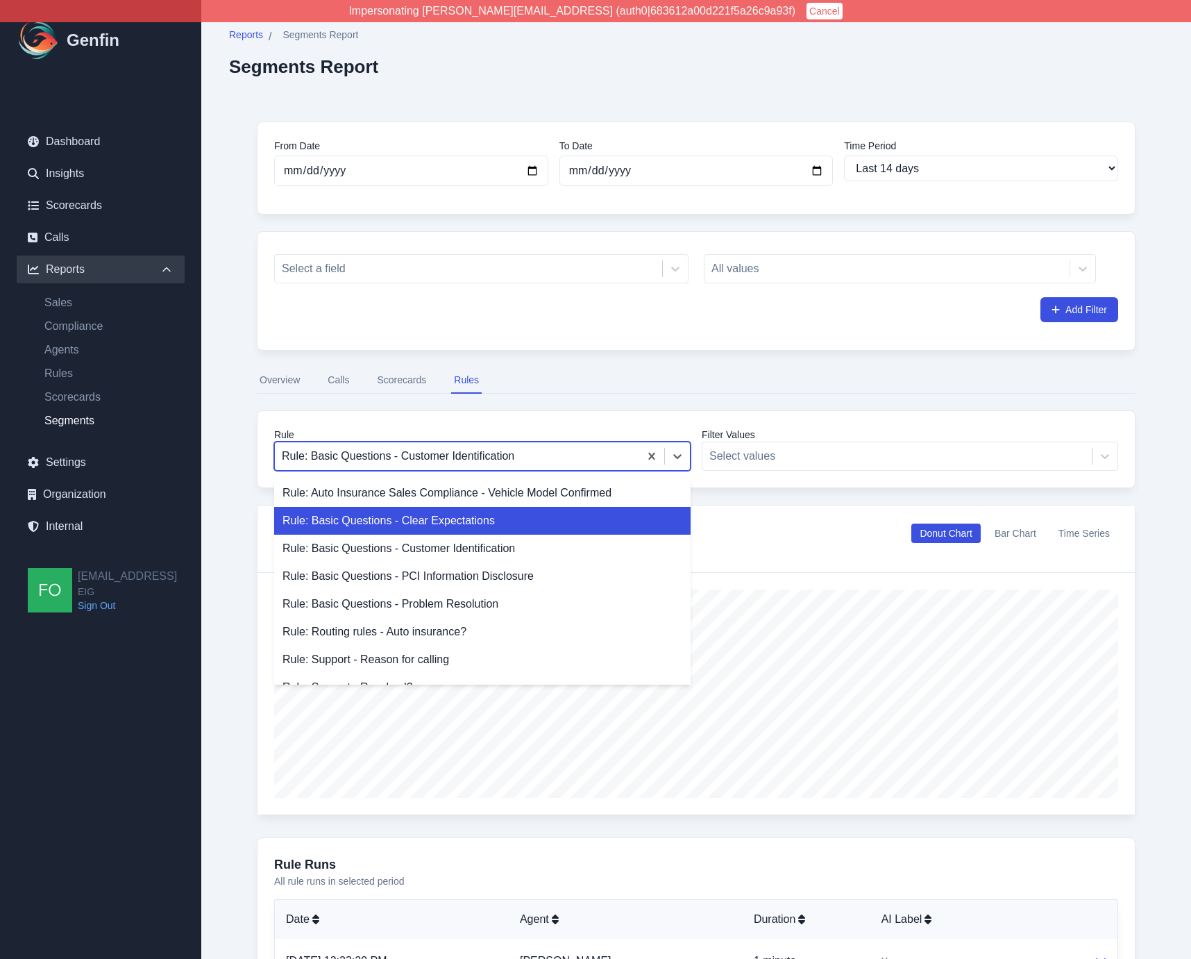
click at [448, 528] on div "Rule: Basic Questions - Clear Expectations" at bounding box center [482, 521] width 417 height 28
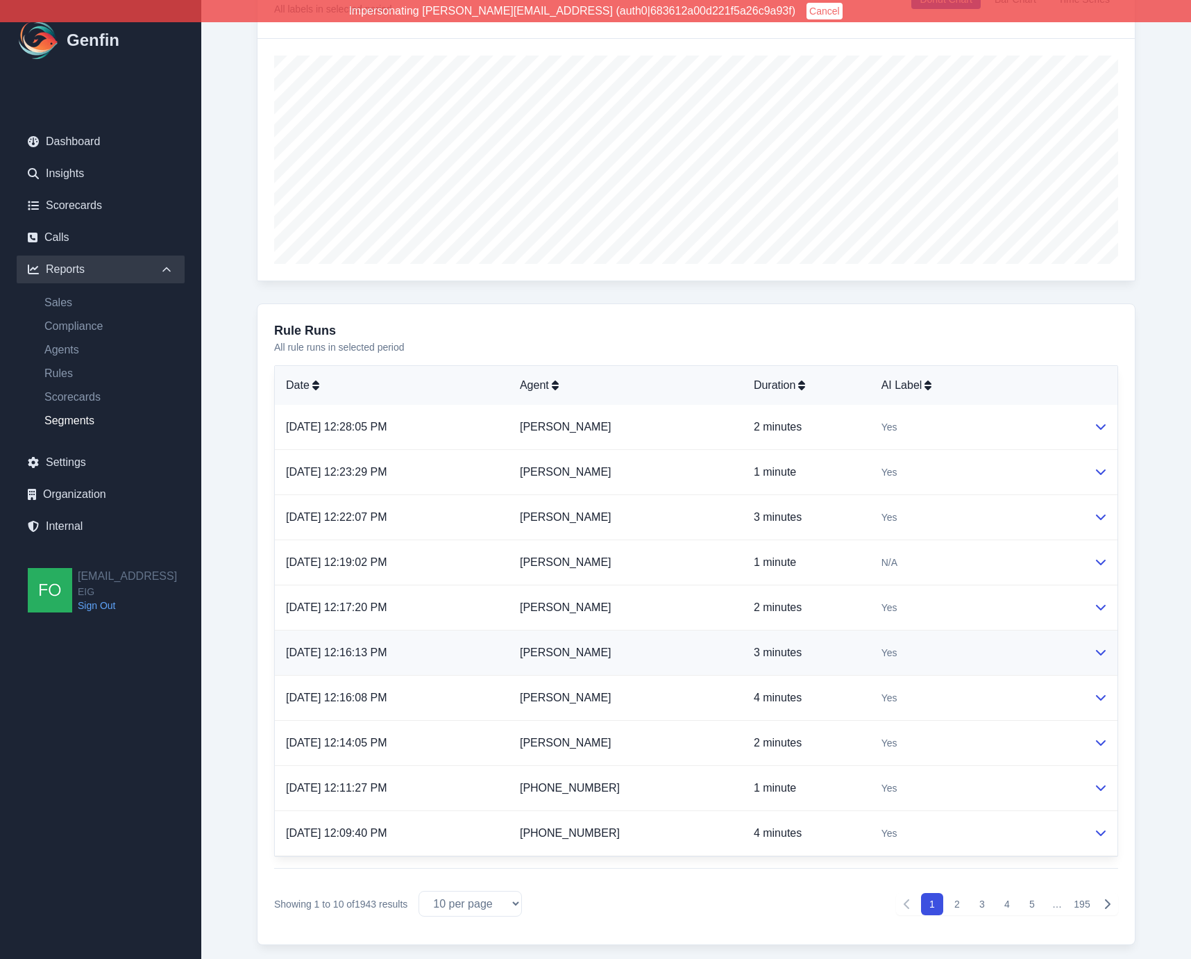
scroll to position [542, 0]
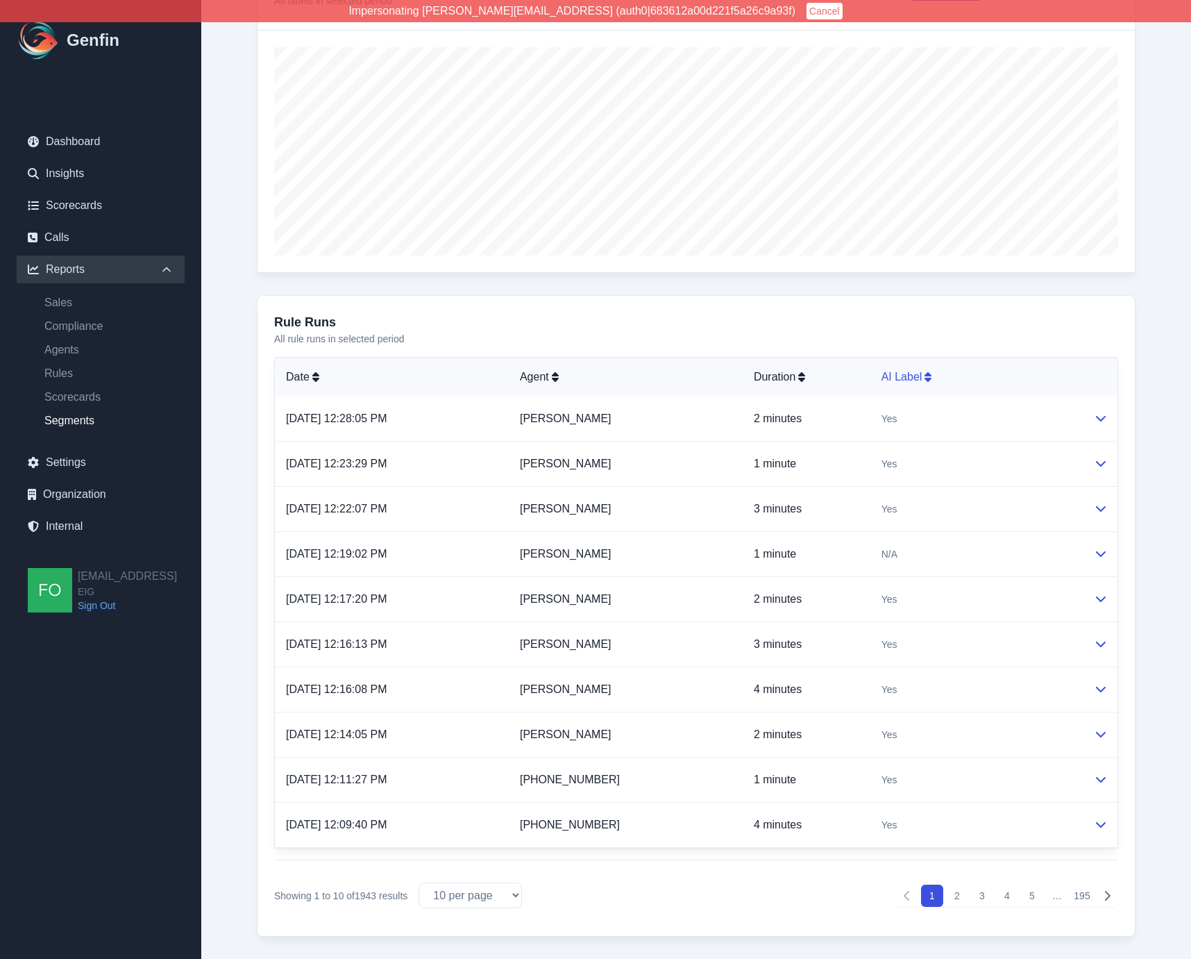
click at [916, 376] on div "AI Label" at bounding box center [977, 377] width 190 height 17
click at [912, 374] on div "AI Label" at bounding box center [977, 377] width 190 height 17
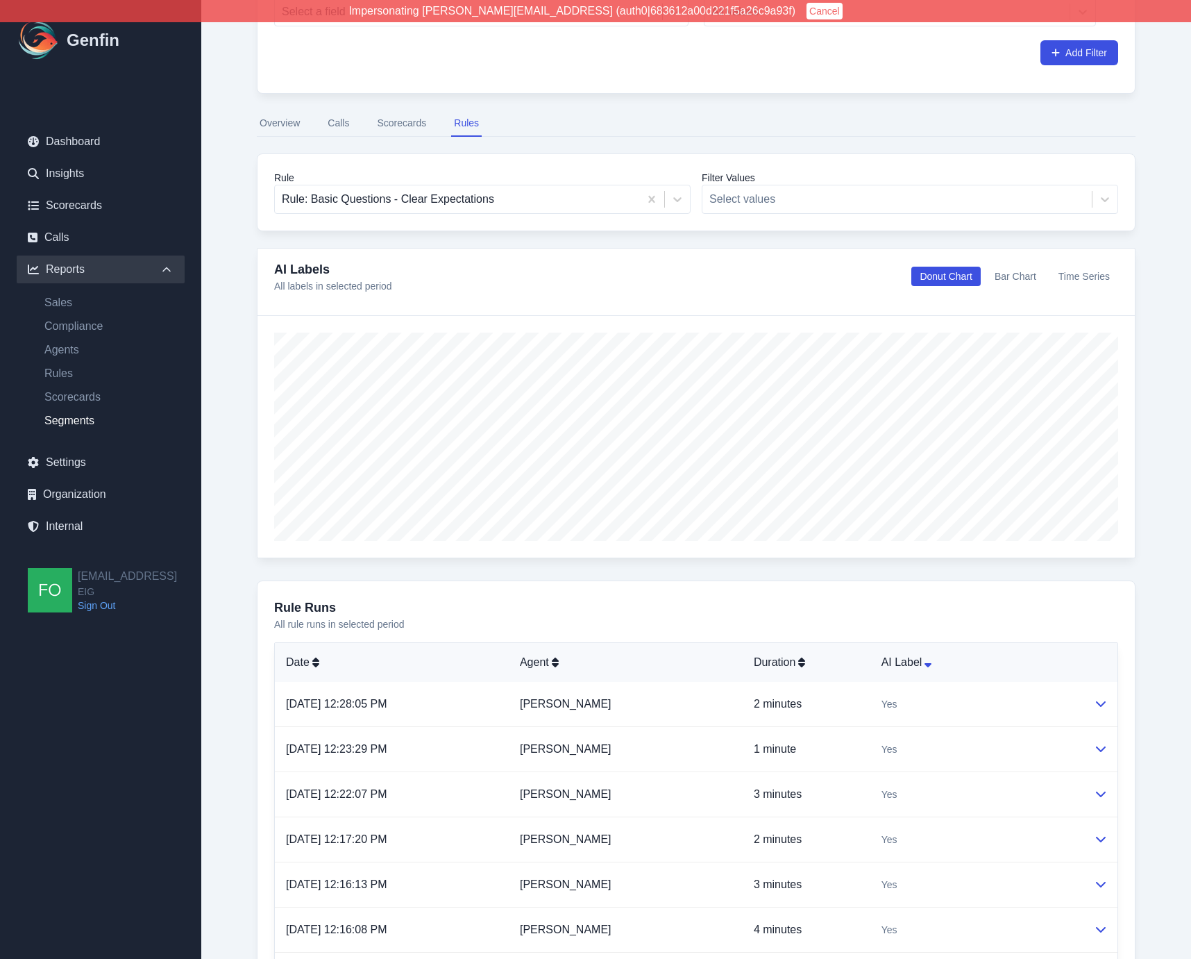
scroll to position [221, 0]
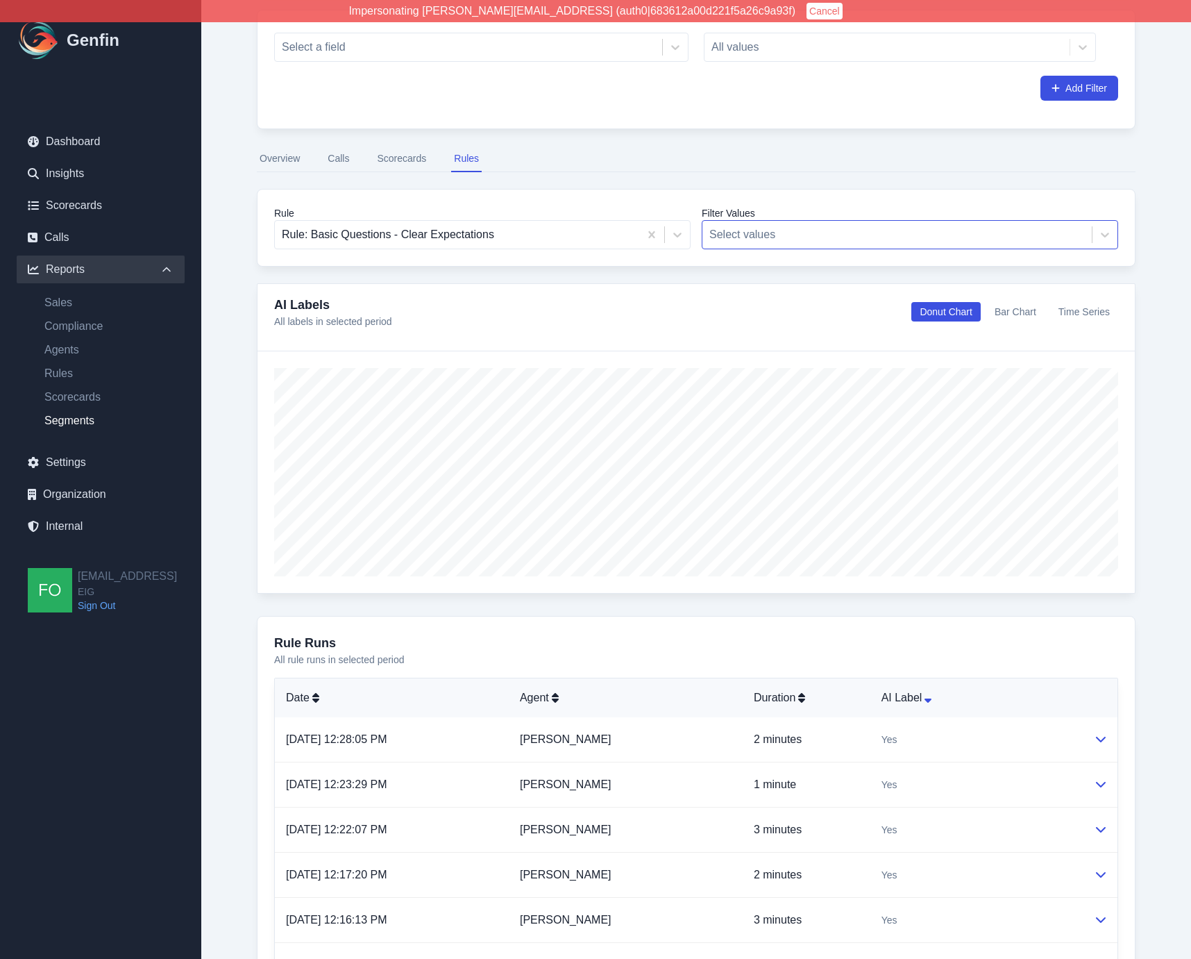
click at [914, 234] on div at bounding box center [898, 234] width 376 height 19
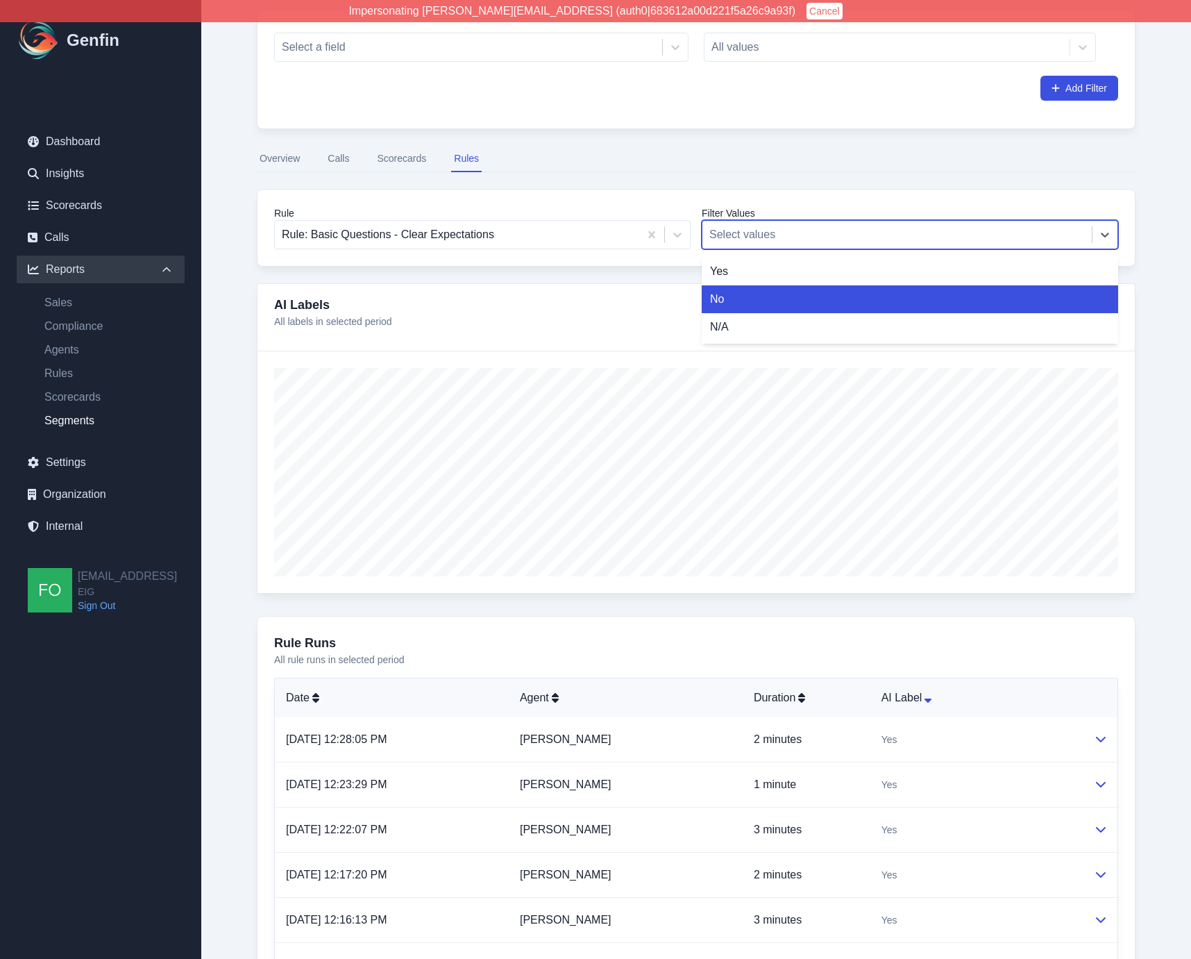
click at [846, 302] on div "No" at bounding box center [910, 299] width 417 height 28
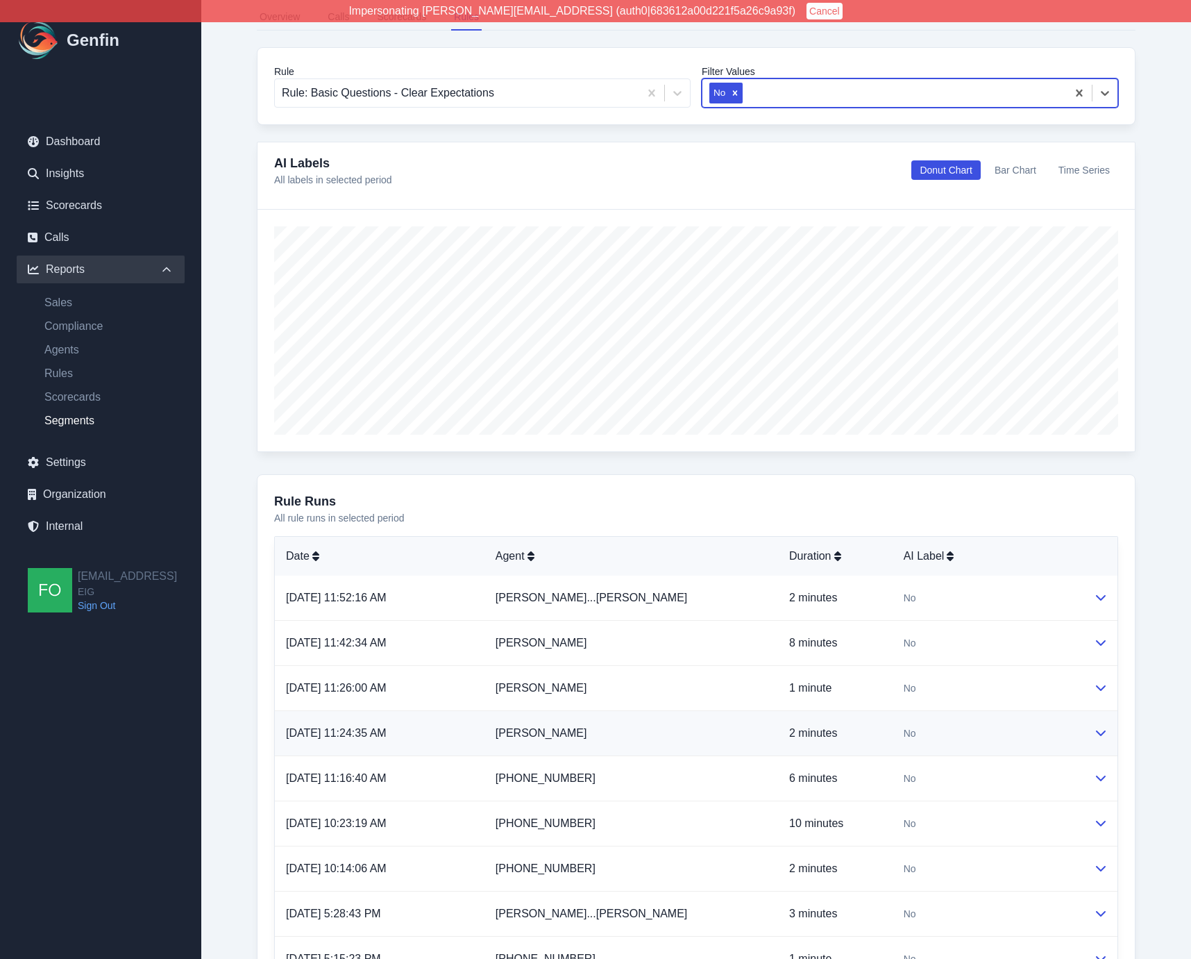
scroll to position [529, 0]
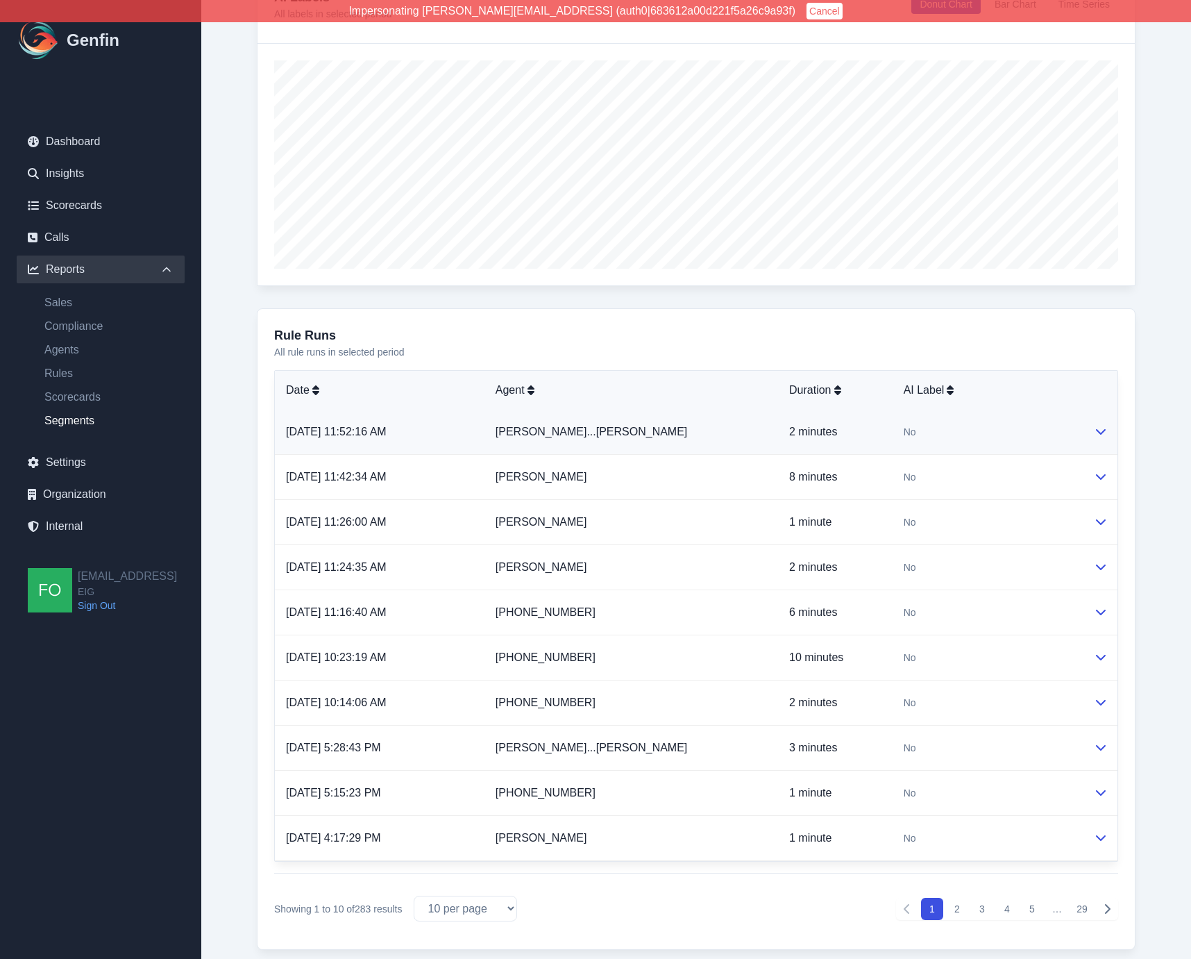
click at [893, 432] on td "No" at bounding box center [988, 432] width 190 height 45
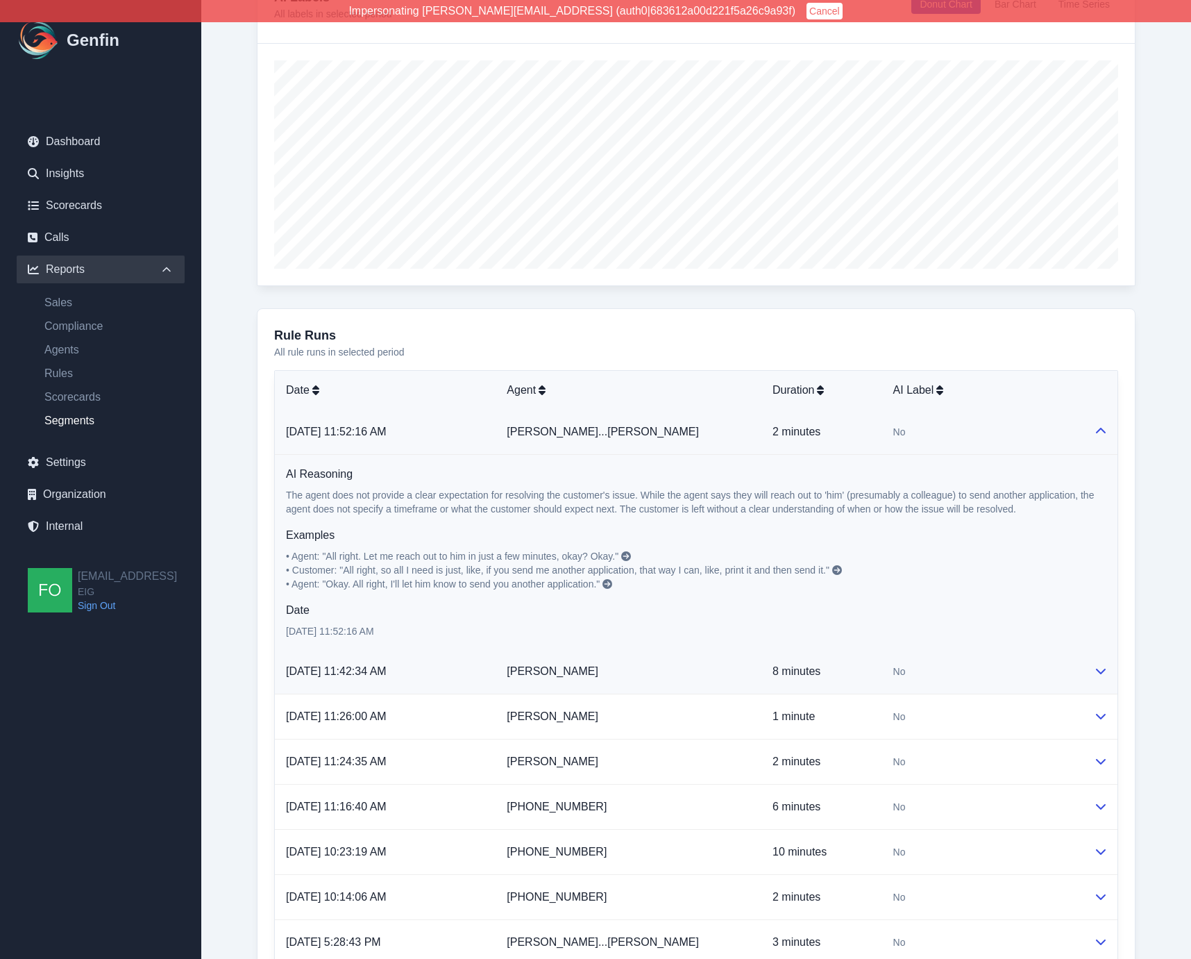
click at [706, 668] on td "Freida Santiago" at bounding box center [629, 671] width 266 height 45
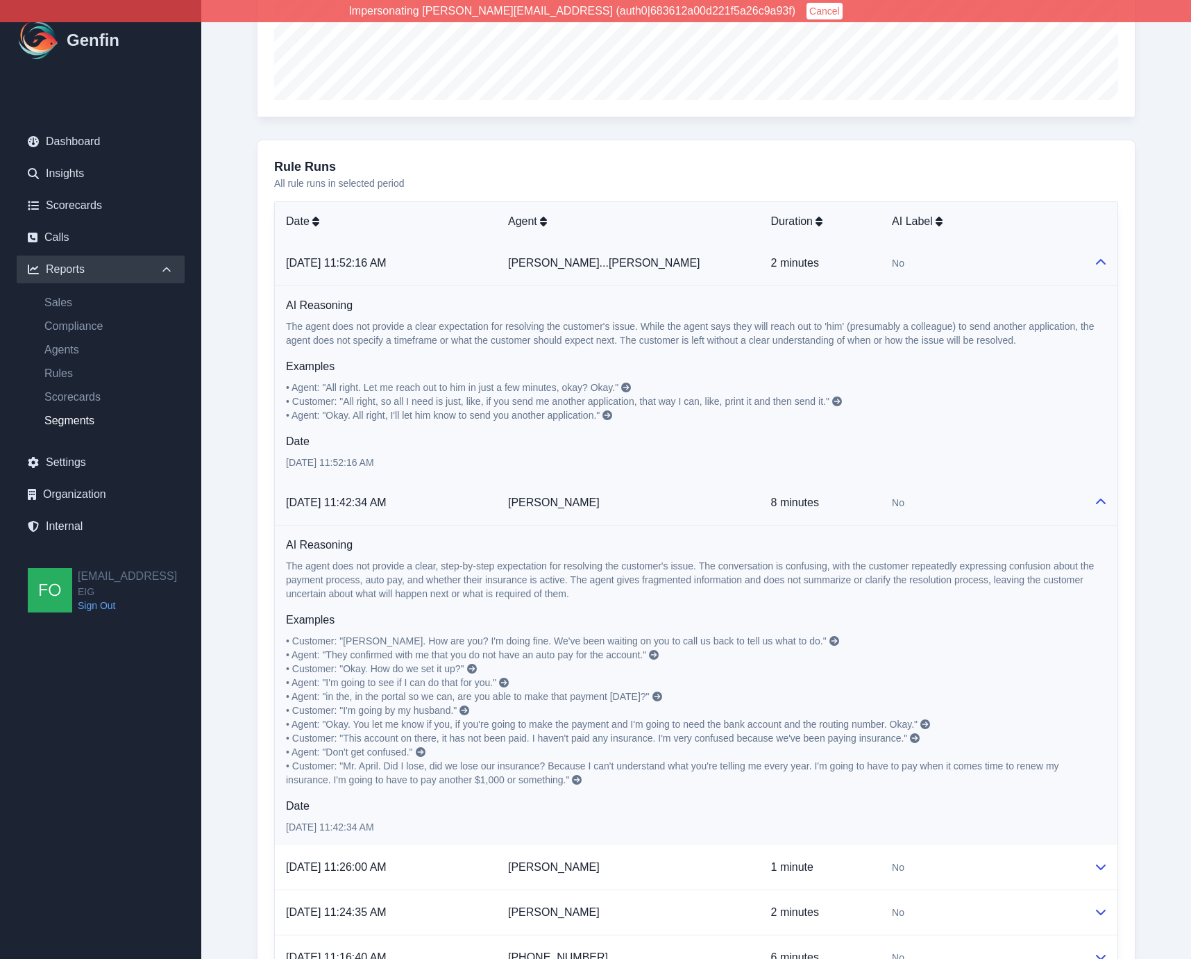
scroll to position [696, 0]
click at [242, 321] on div "From Date 2025-07-30 To Date 2025-08-13 Time Period Last 7 days Last 14 days La…" at bounding box center [696, 360] width 935 height 1927
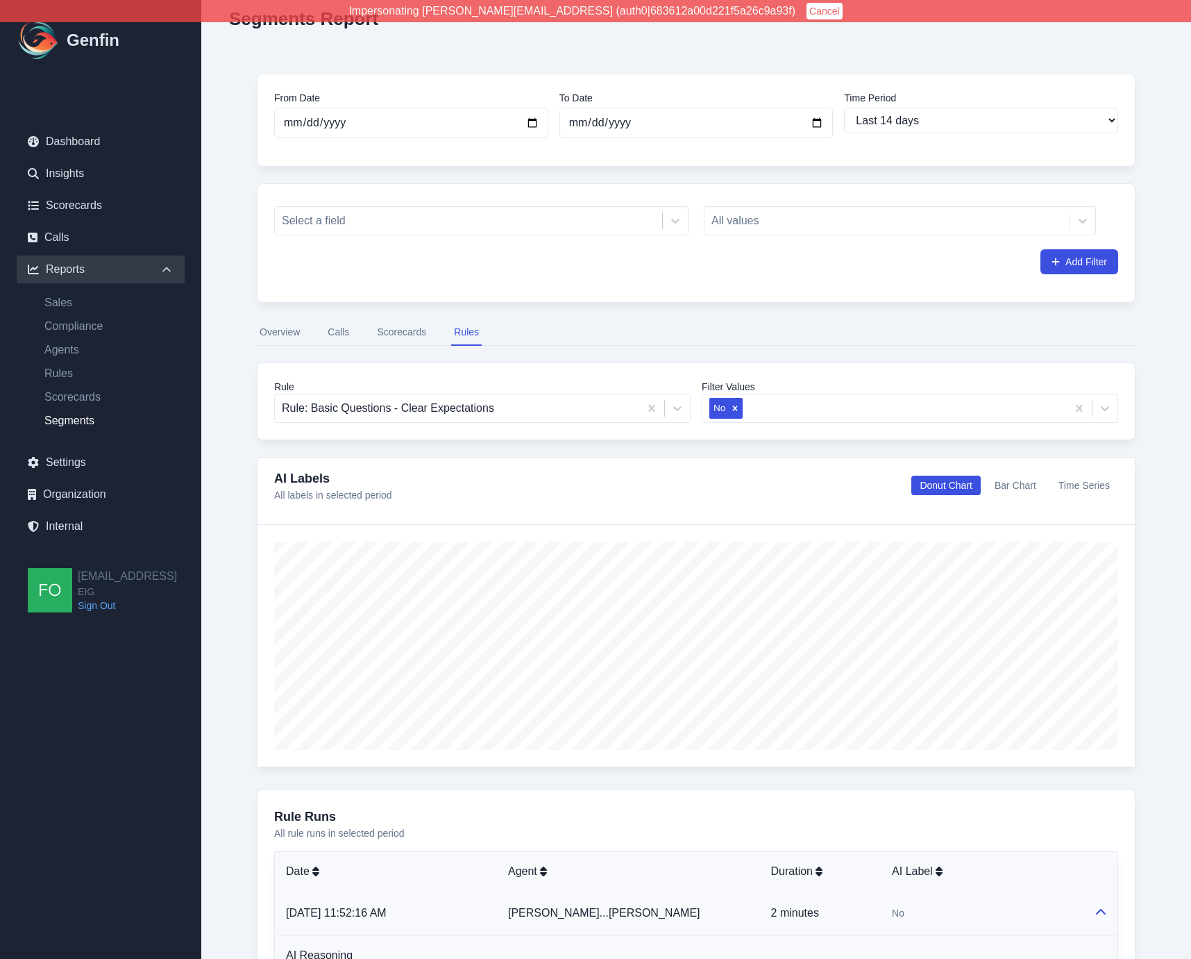
scroll to position [0, 0]
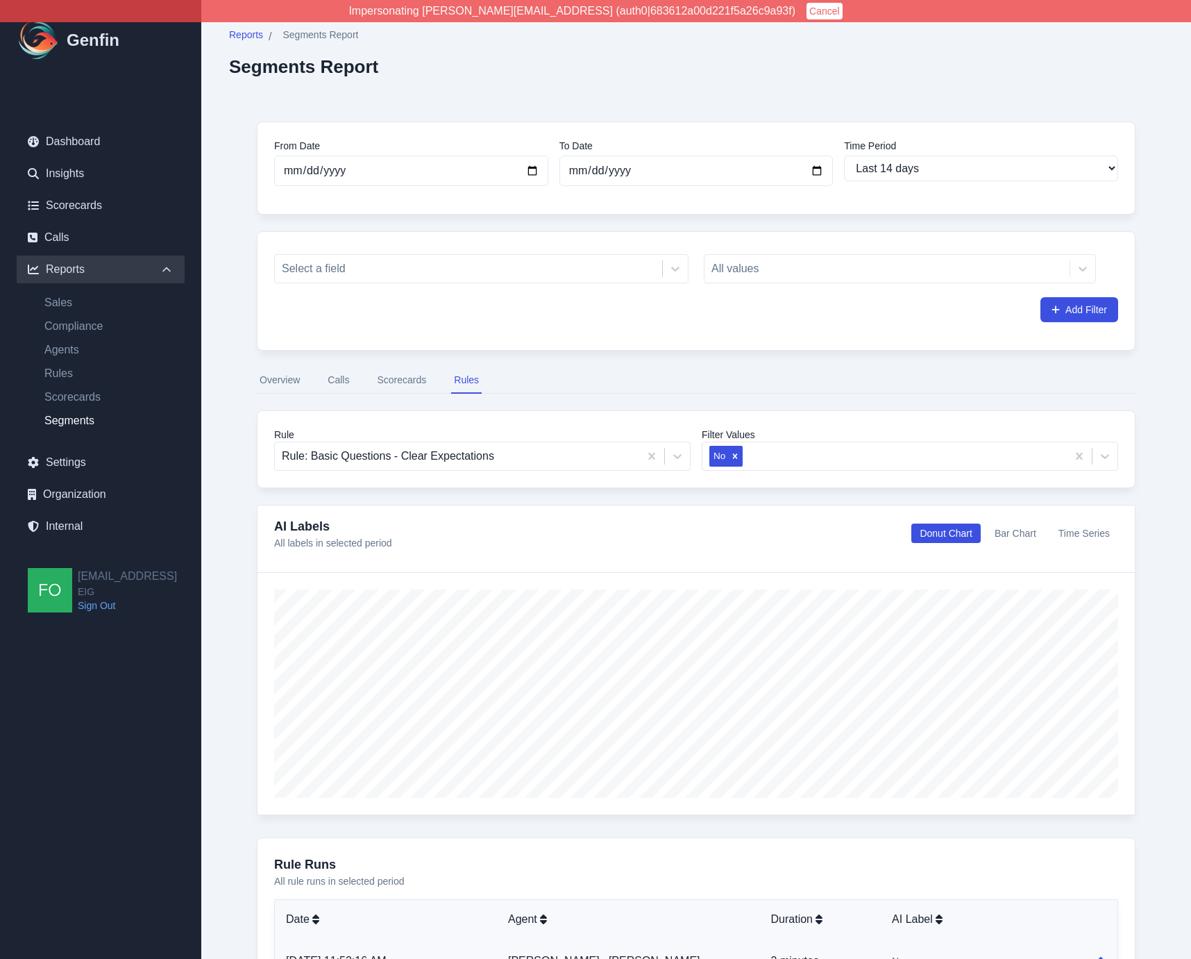
click at [88, 205] on link "Scorecards" at bounding box center [101, 206] width 168 height 28
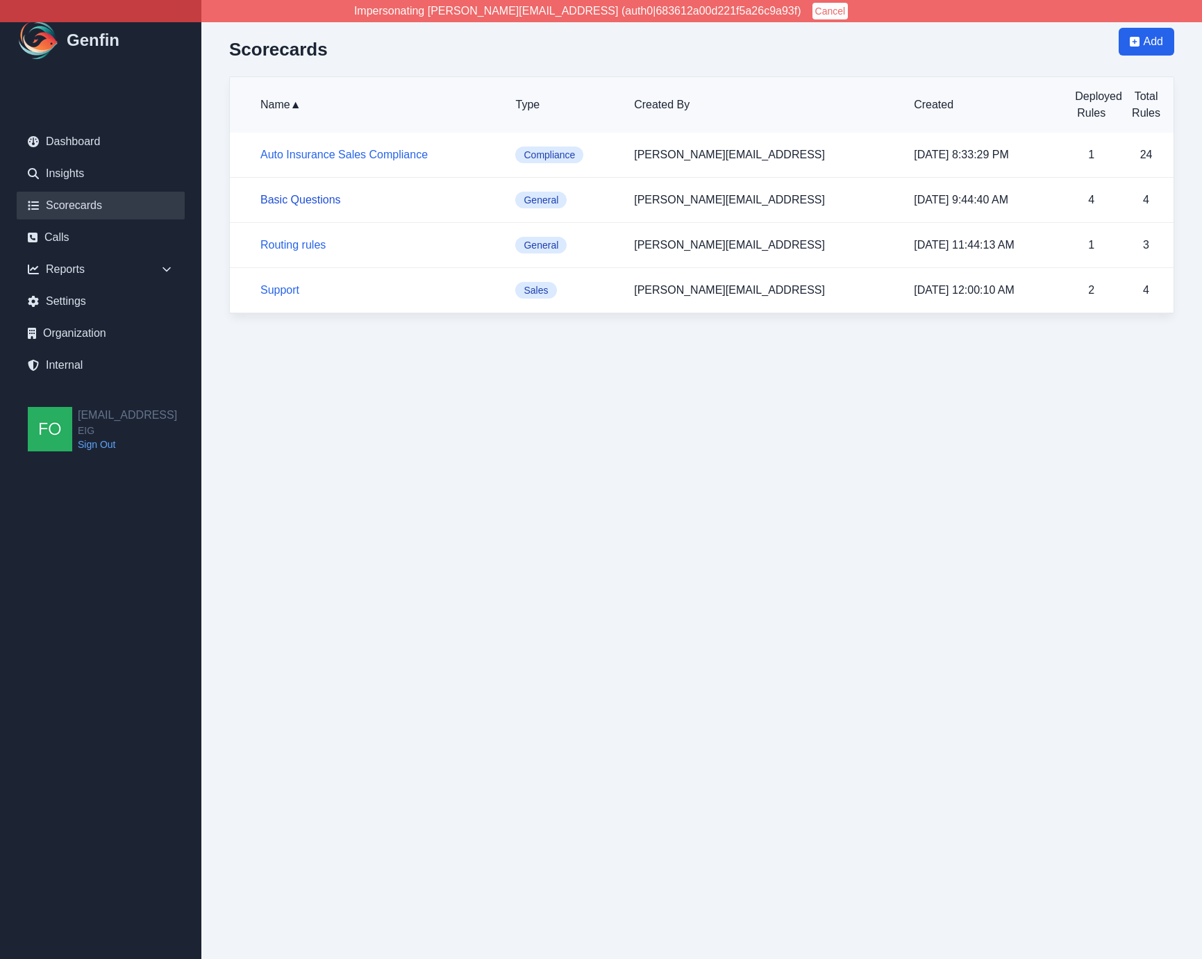
click at [304, 195] on link "Basic Questions" at bounding box center [300, 200] width 81 height 12
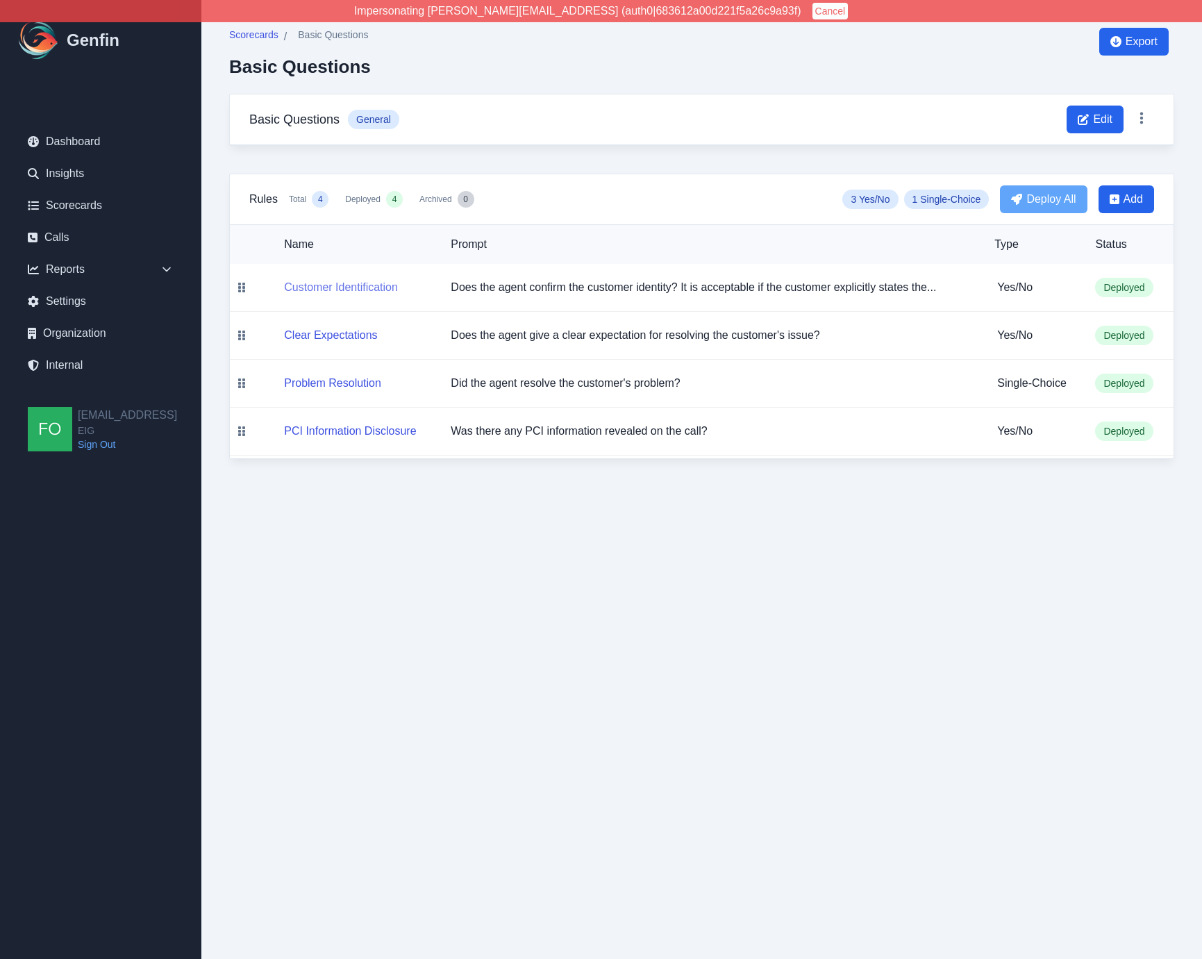
click at [352, 288] on button "Customer Identification" at bounding box center [341, 287] width 114 height 17
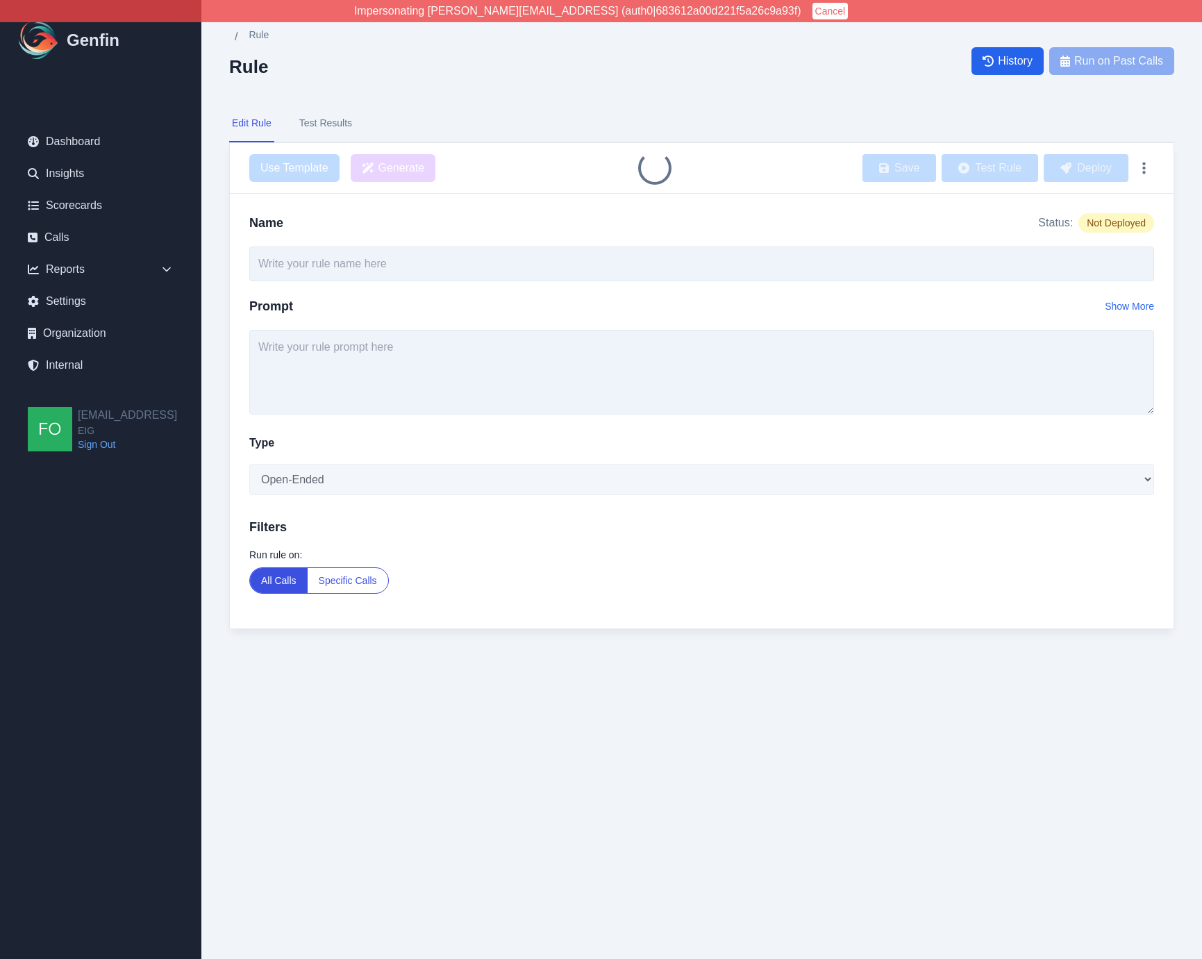
type input "Customer Identification"
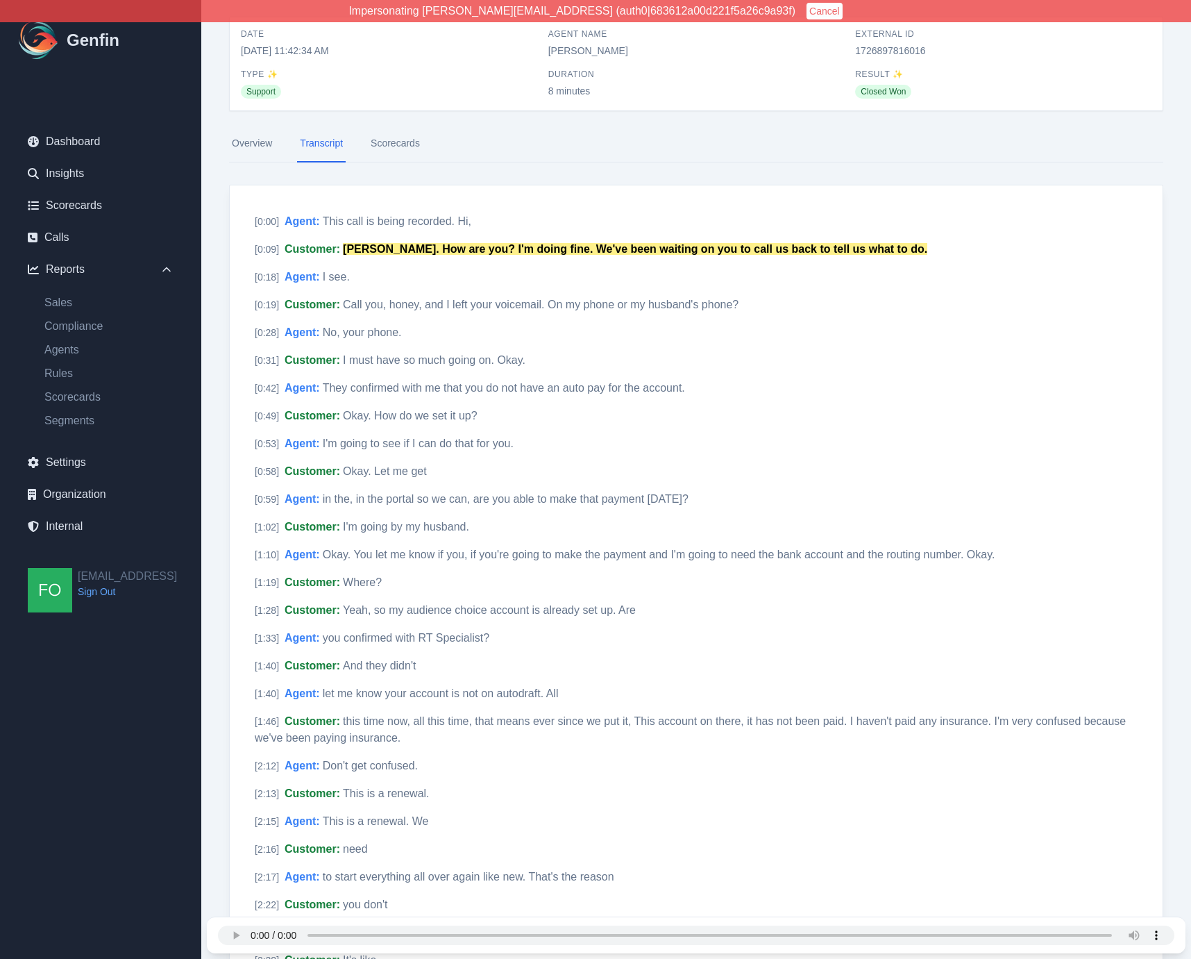
scroll to position [57, 0]
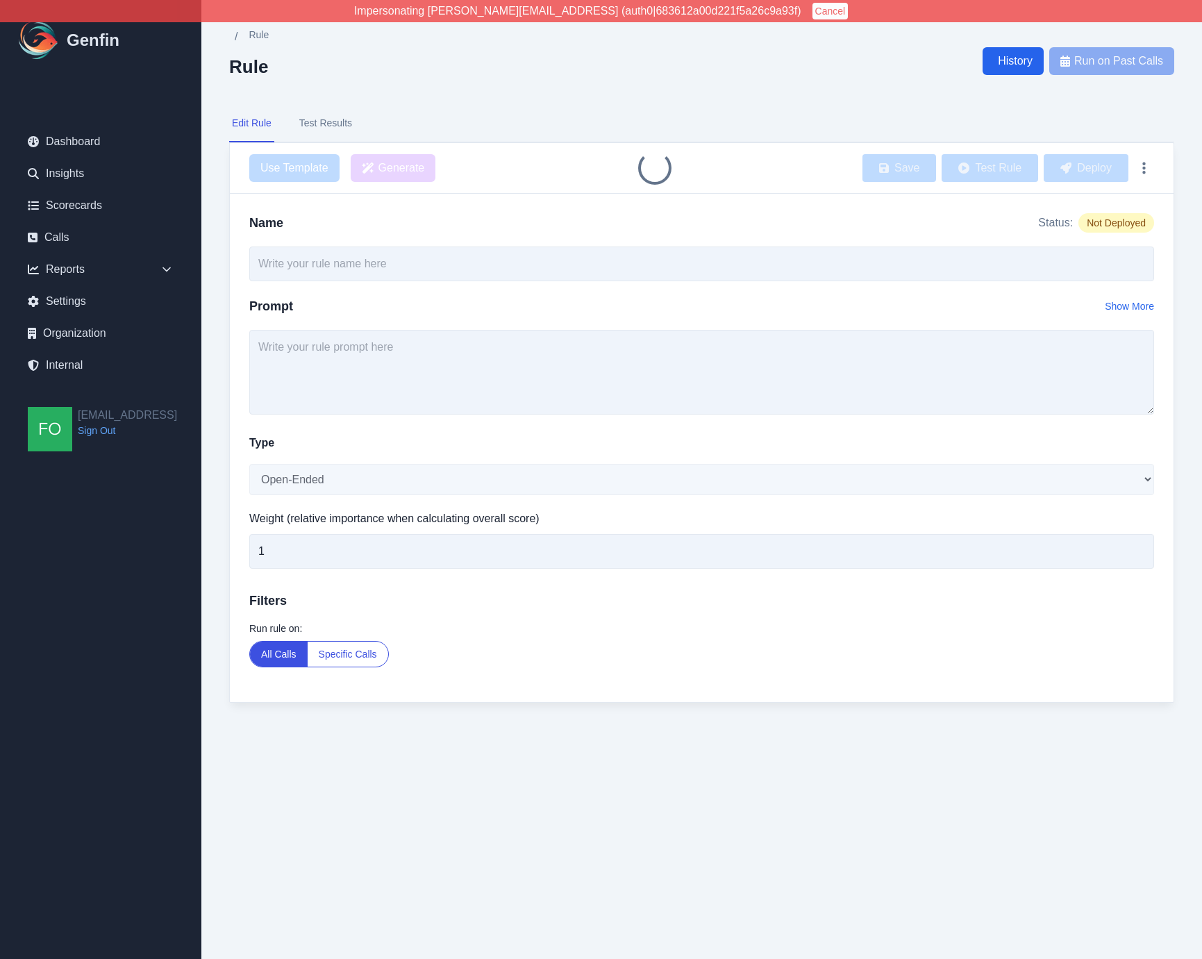
type input "Problem Resolution"
select select "Single-Choice"
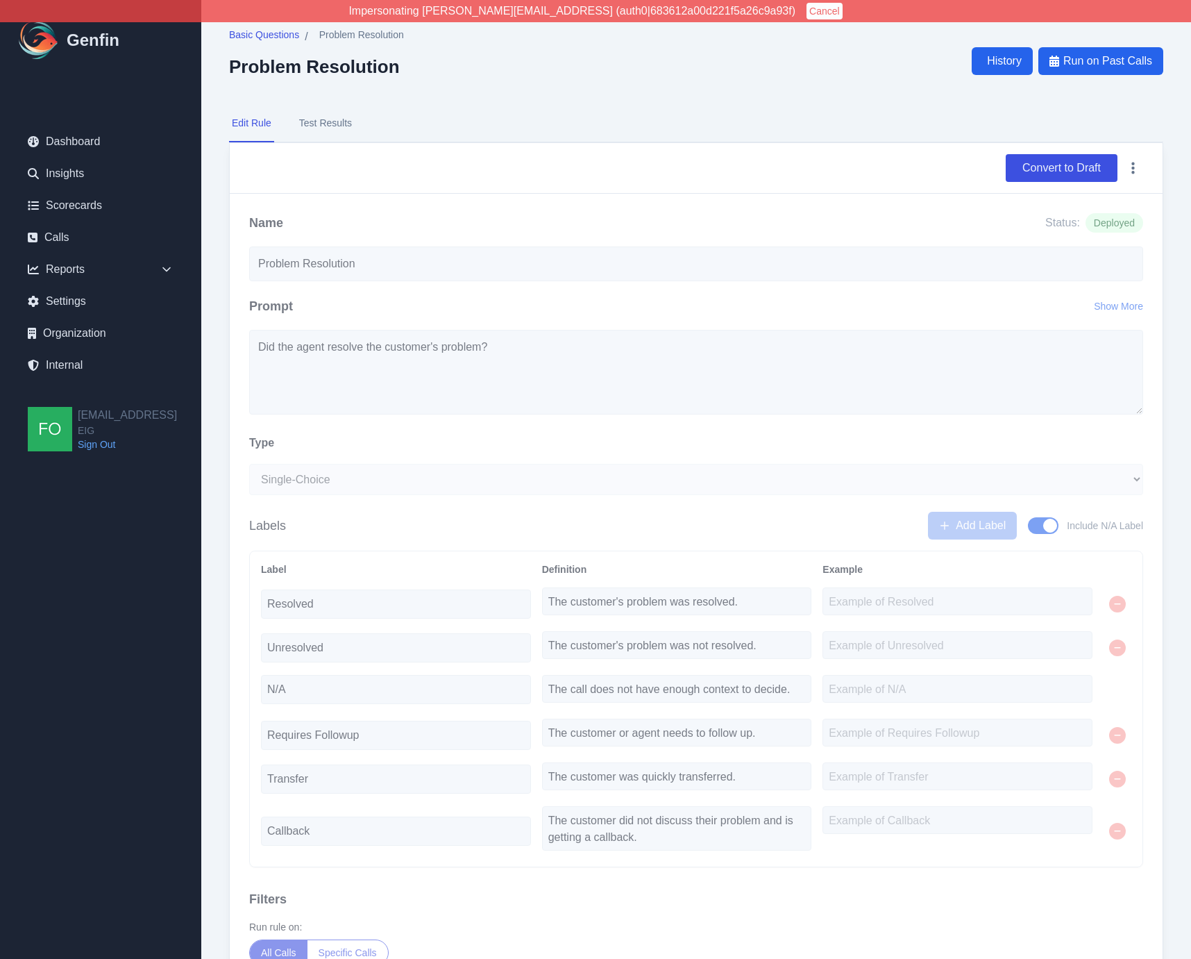
click at [338, 121] on button "Test Results" at bounding box center [325, 123] width 58 height 37
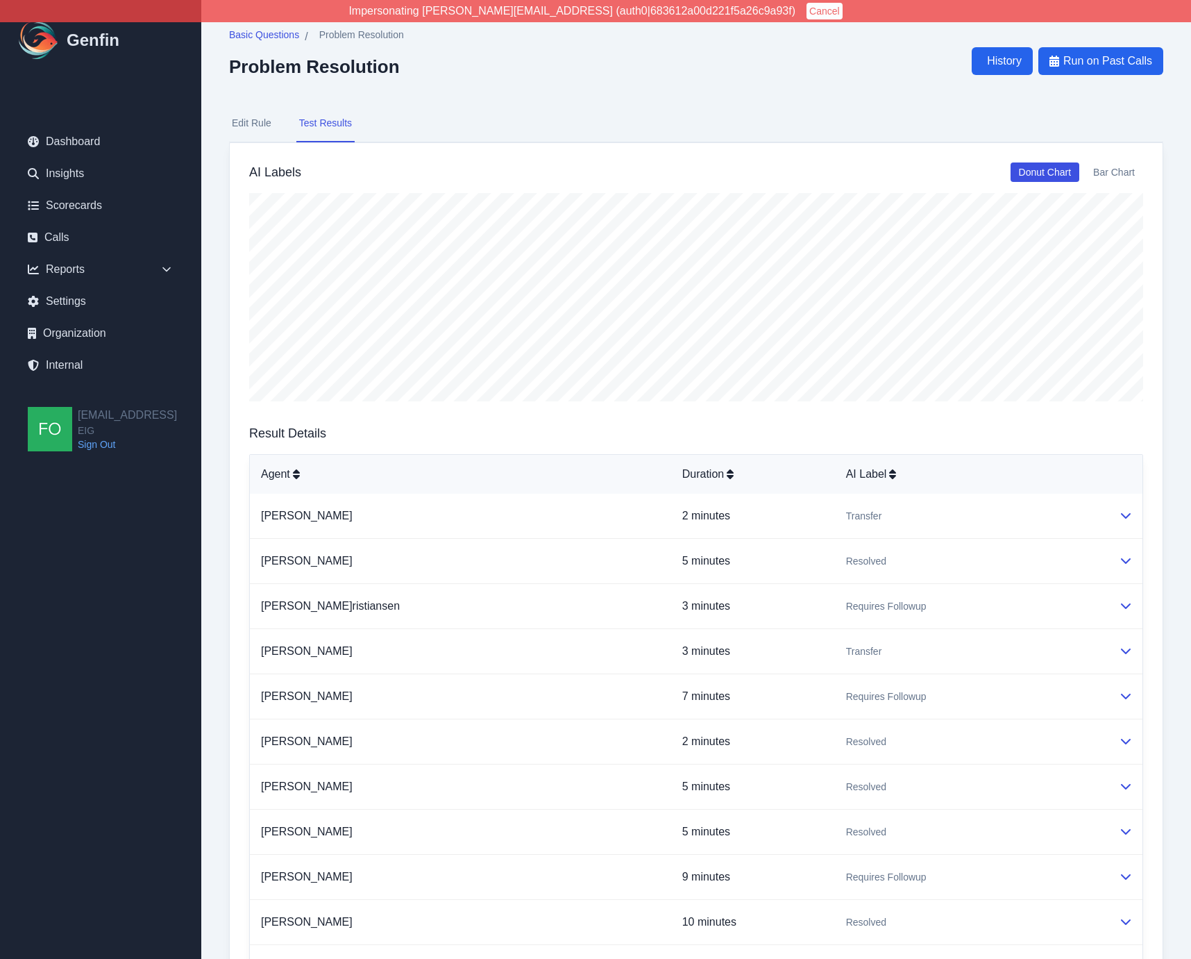
click at [256, 122] on button "Edit Rule" at bounding box center [251, 123] width 45 height 37
select select "Single-Choice"
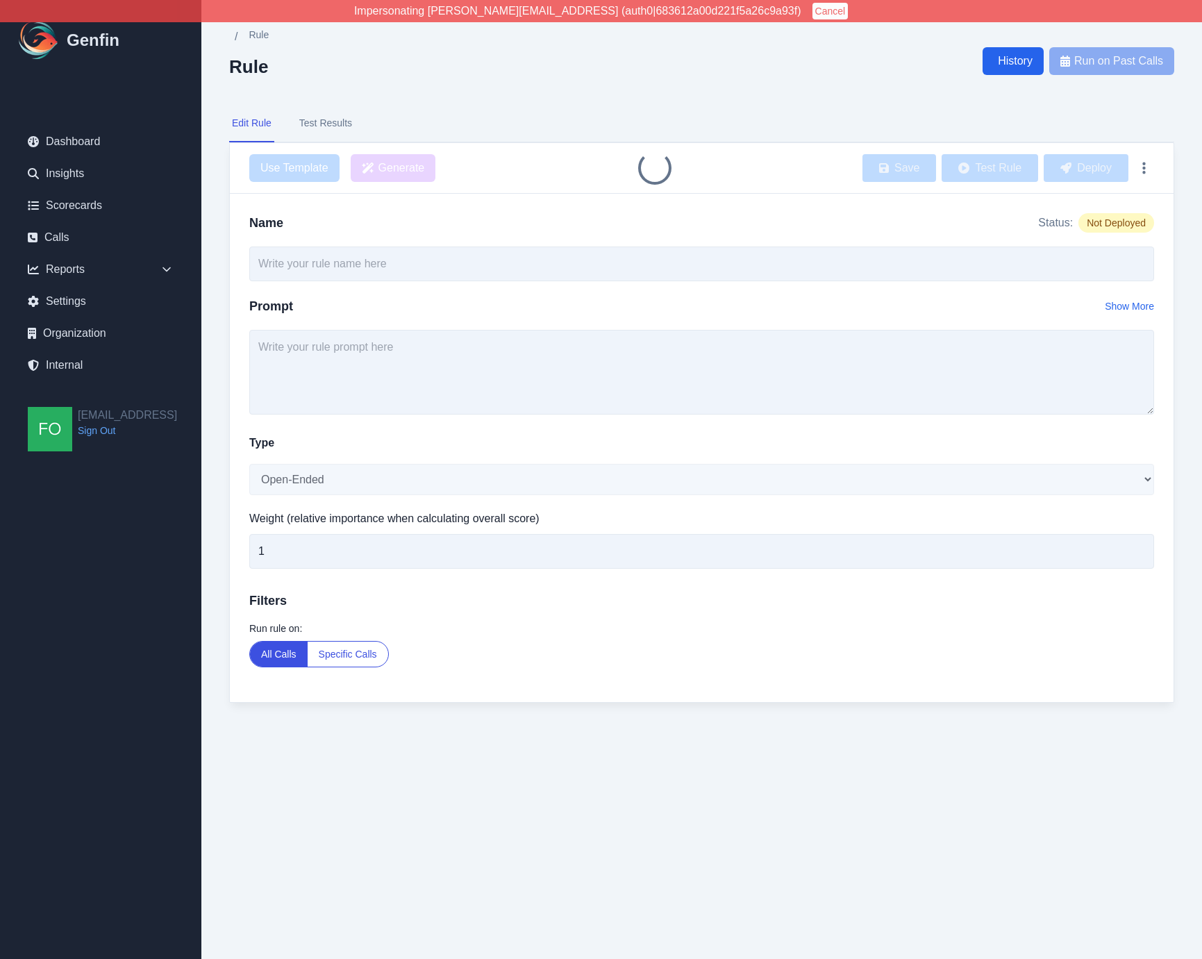
type input "PCI Information Disclosure"
select select "Yes/No"
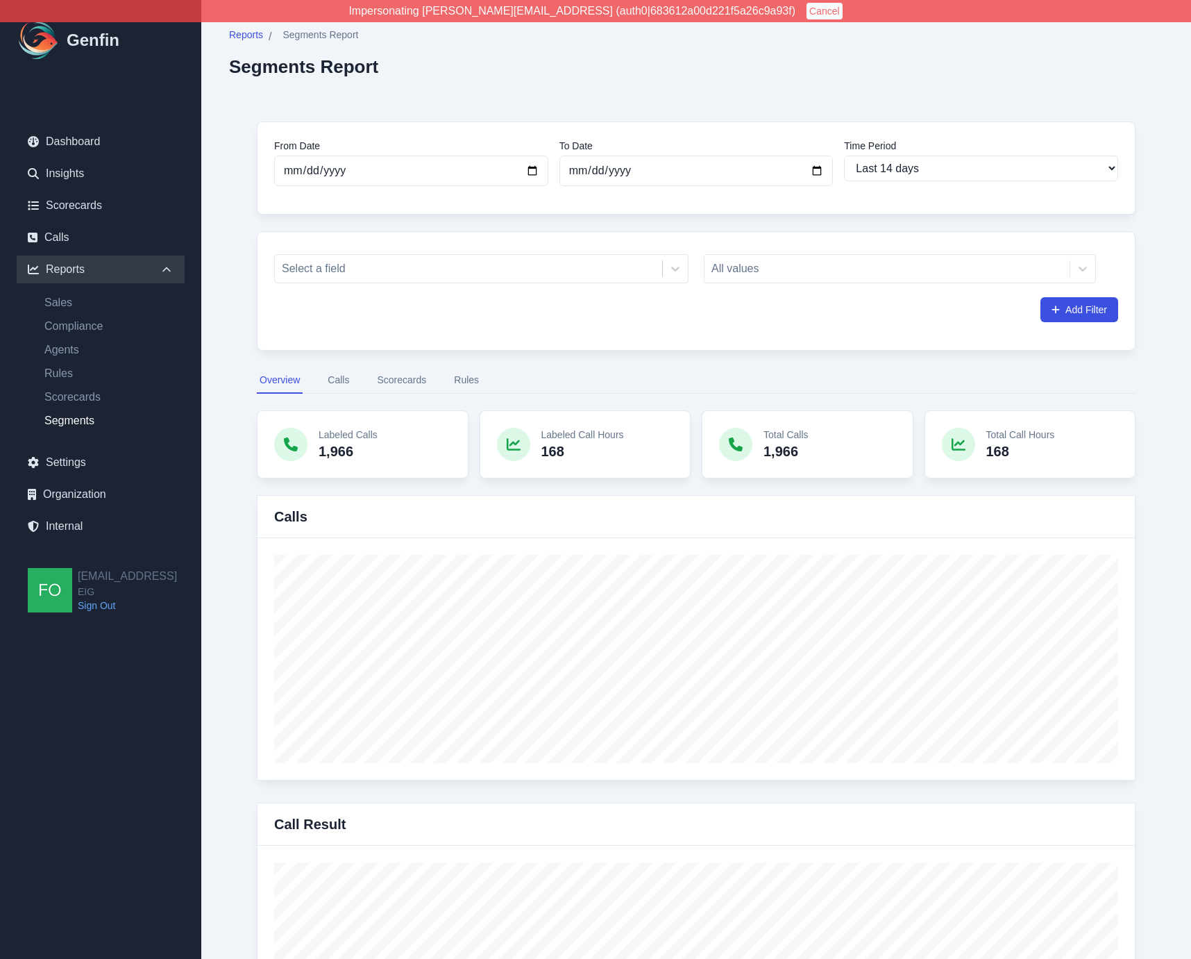
select select "14"
click at [63, 369] on link "Rules" at bounding box center [108, 373] width 151 height 17
select select "14"
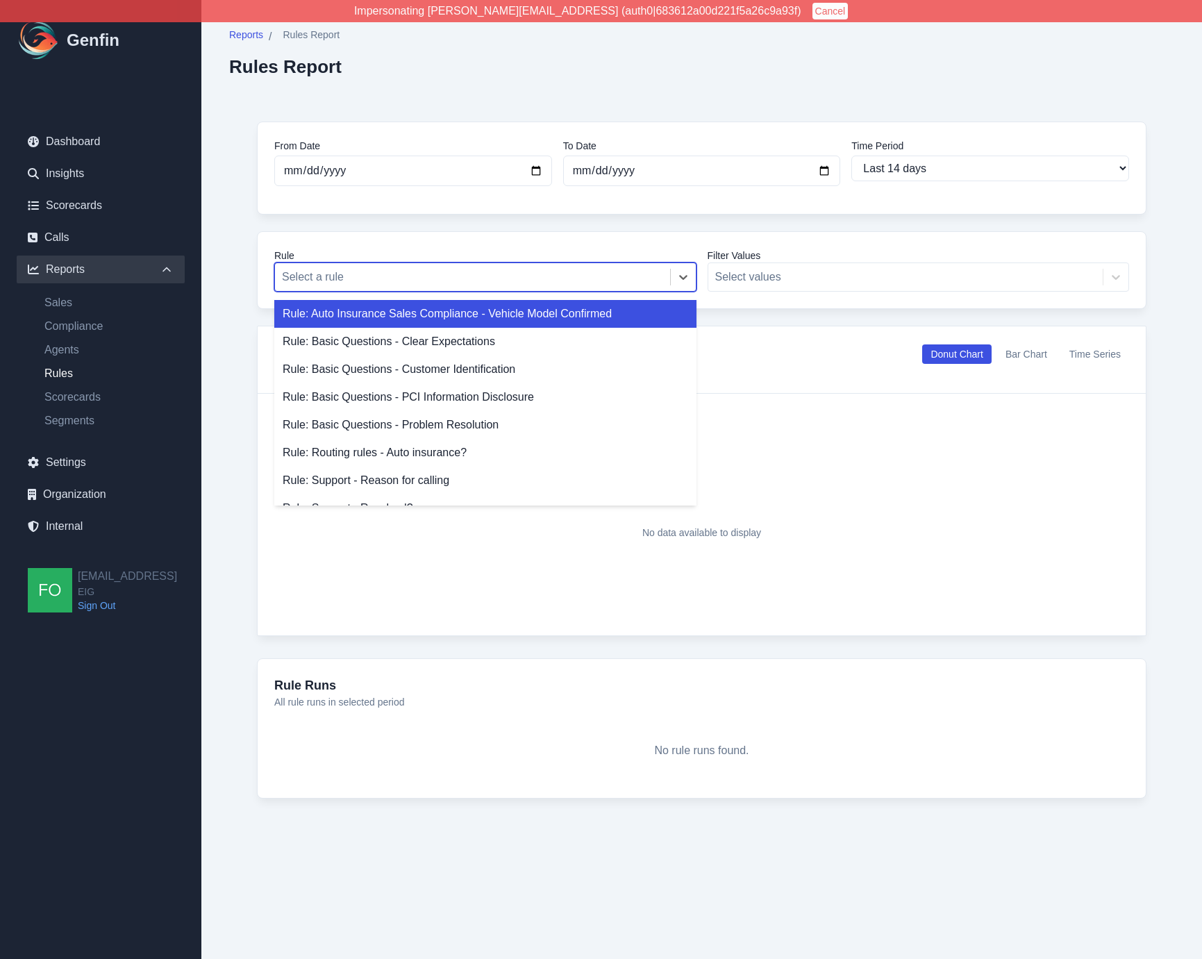
click at [400, 278] on div at bounding box center [472, 276] width 381 height 19
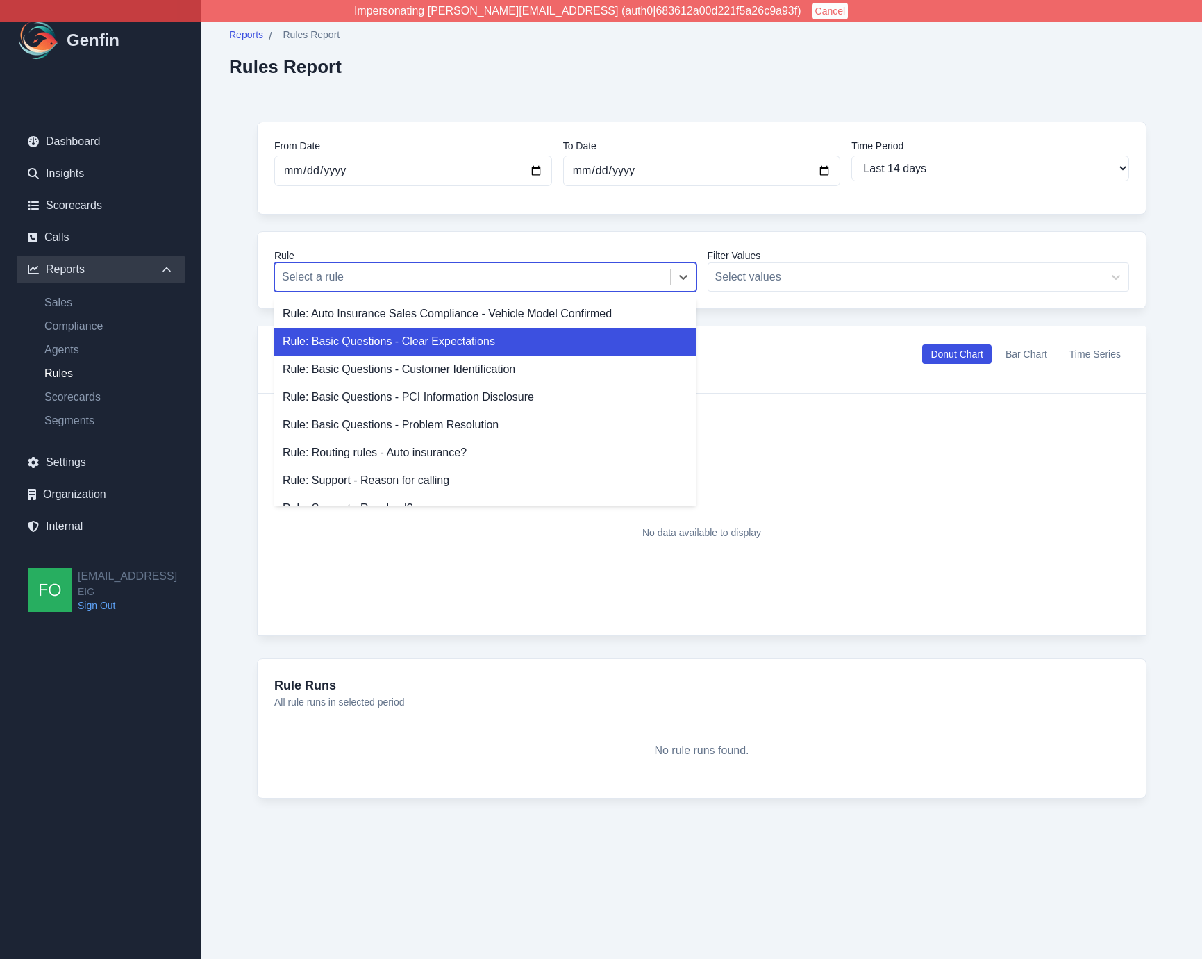
click at [409, 339] on div "Rule: Basic Questions - Clear Expectations" at bounding box center [485, 342] width 422 height 28
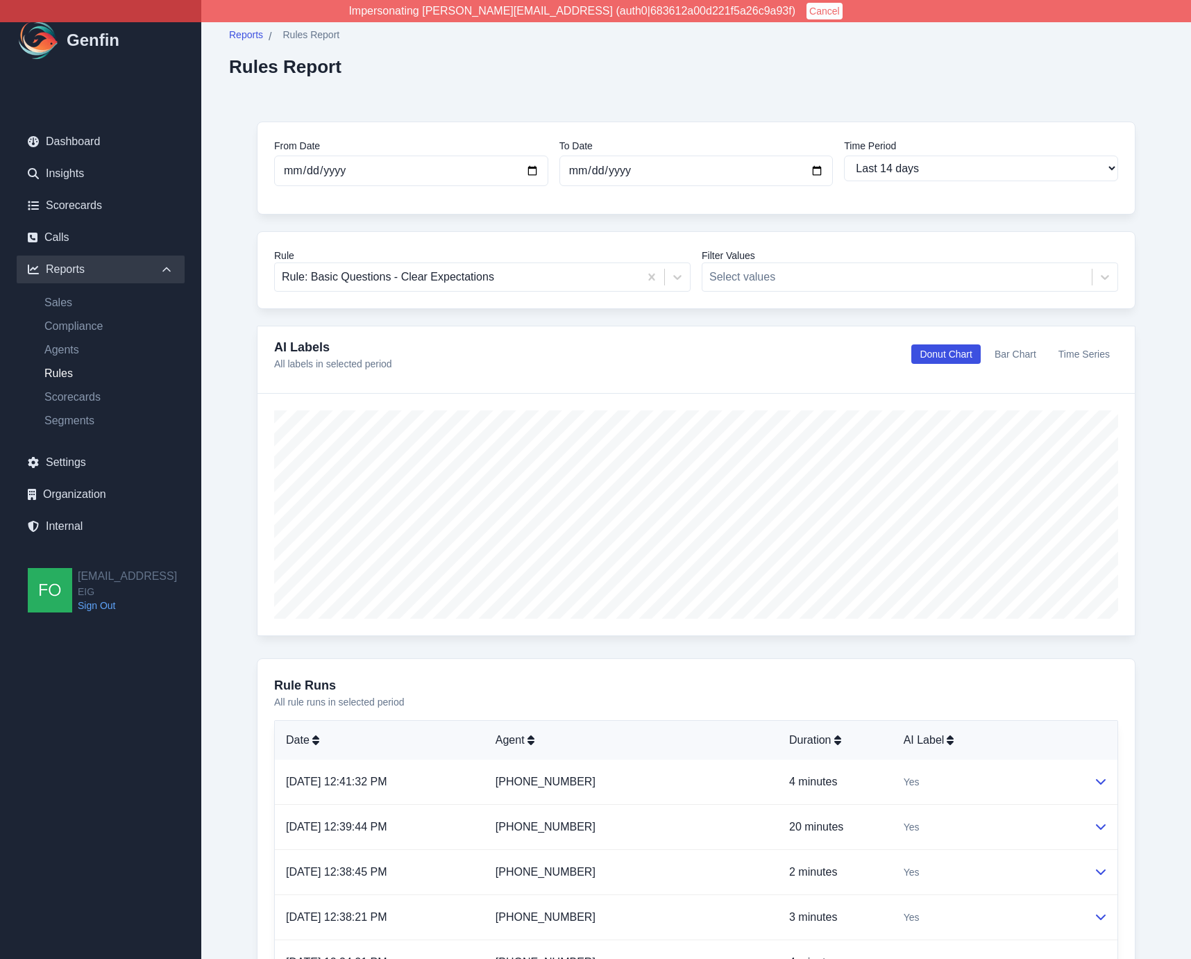
click at [580, 72] on div "Reports / Rules Report Rules Report" at bounding box center [696, 52] width 935 height 49
